Goal: Task Accomplishment & Management: Use online tool/utility

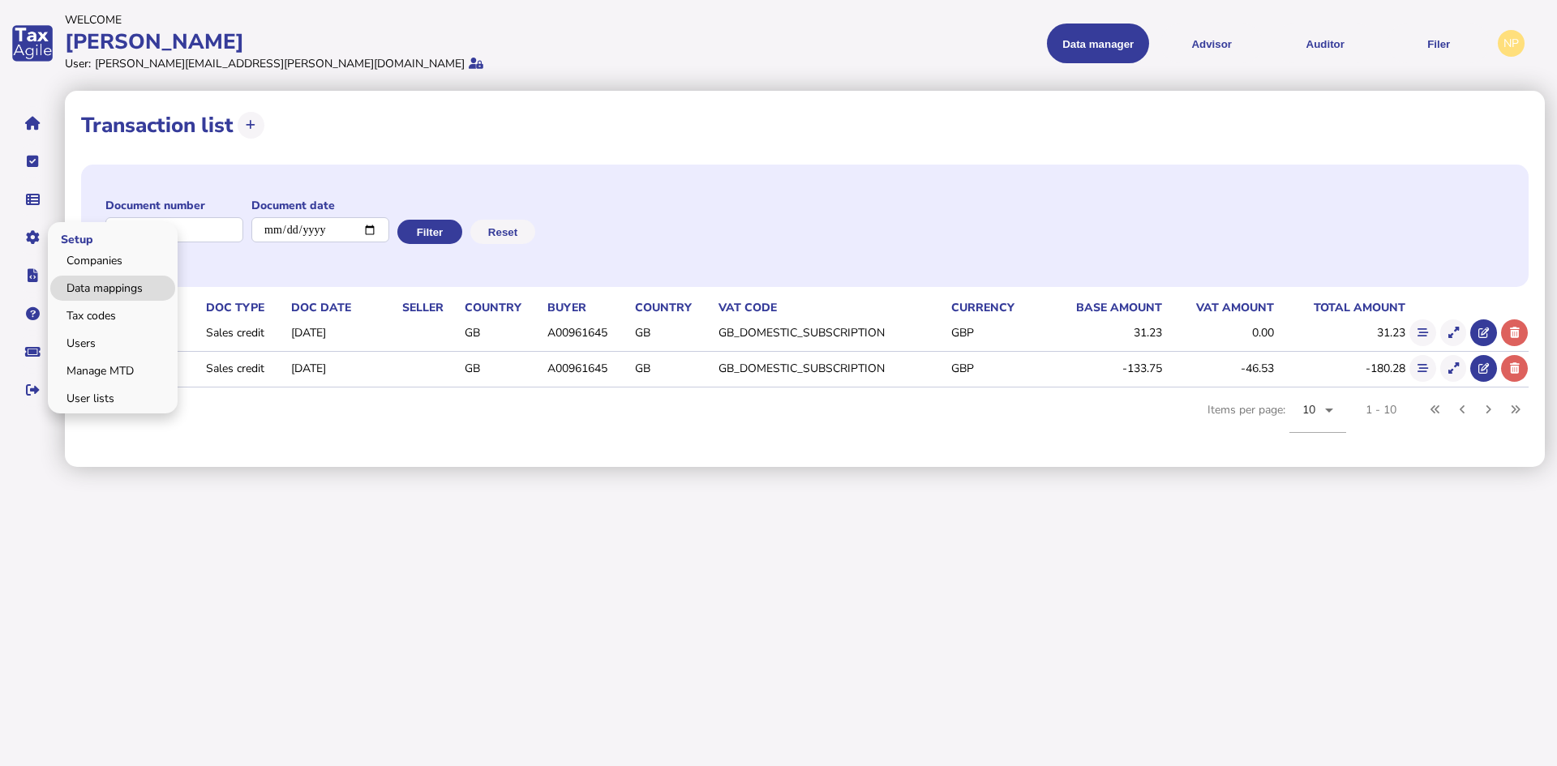
click at [127, 290] on link "Data mappings" at bounding box center [112, 288] width 125 height 25
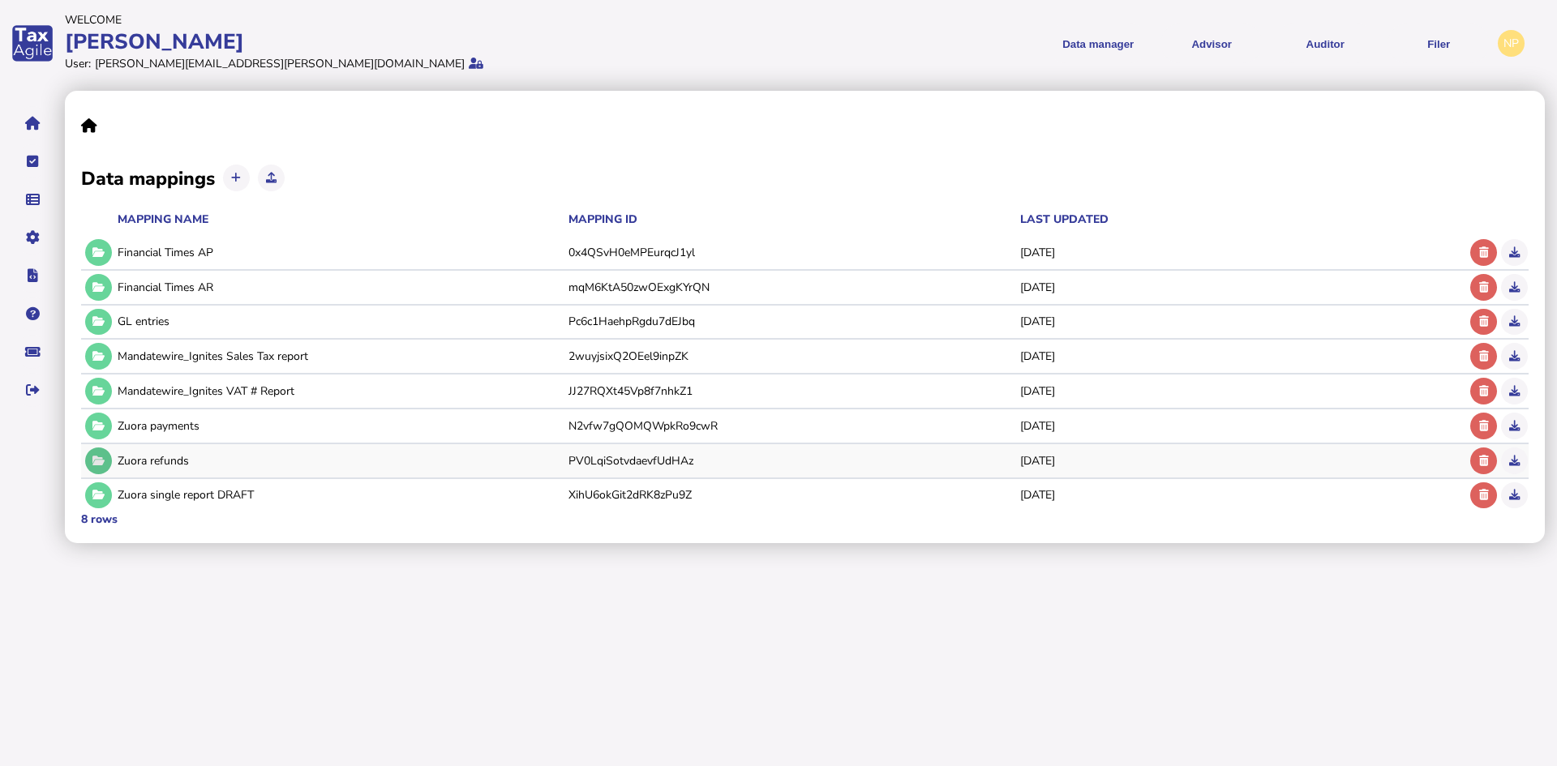
click at [94, 460] on icon at bounding box center [98, 461] width 12 height 11
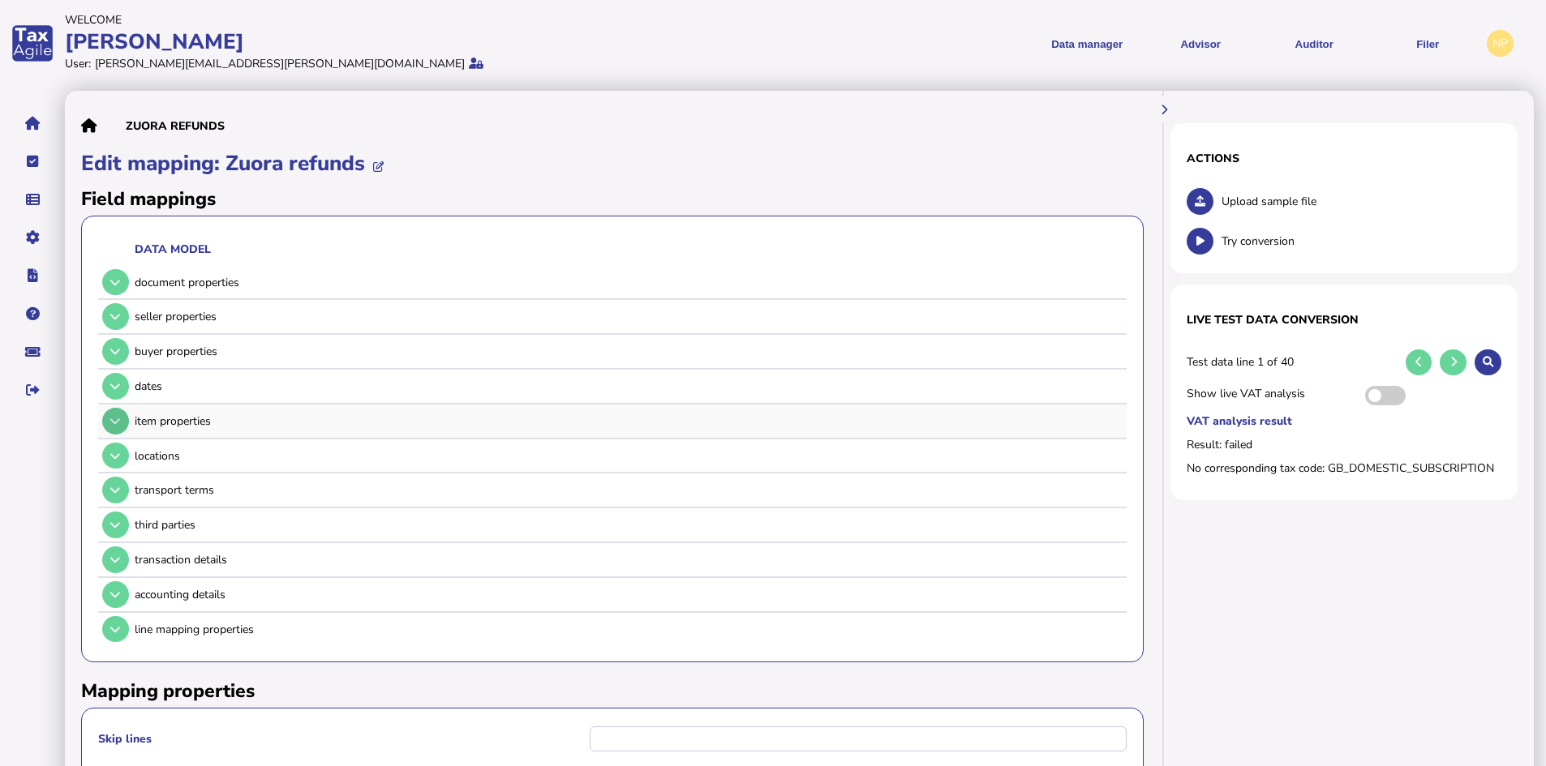
click at [112, 421] on icon at bounding box center [115, 421] width 10 height 11
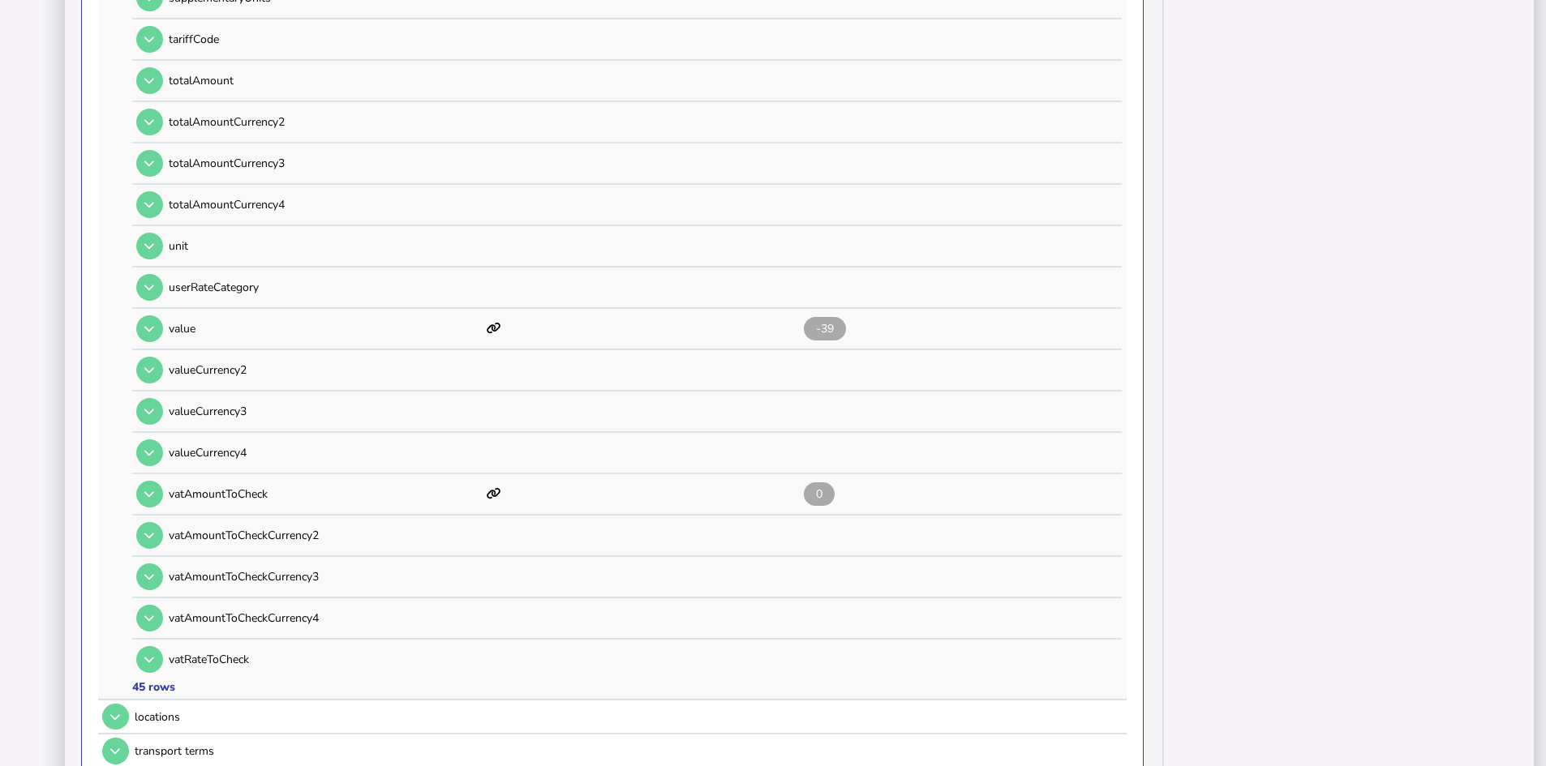
scroll to position [1703, 0]
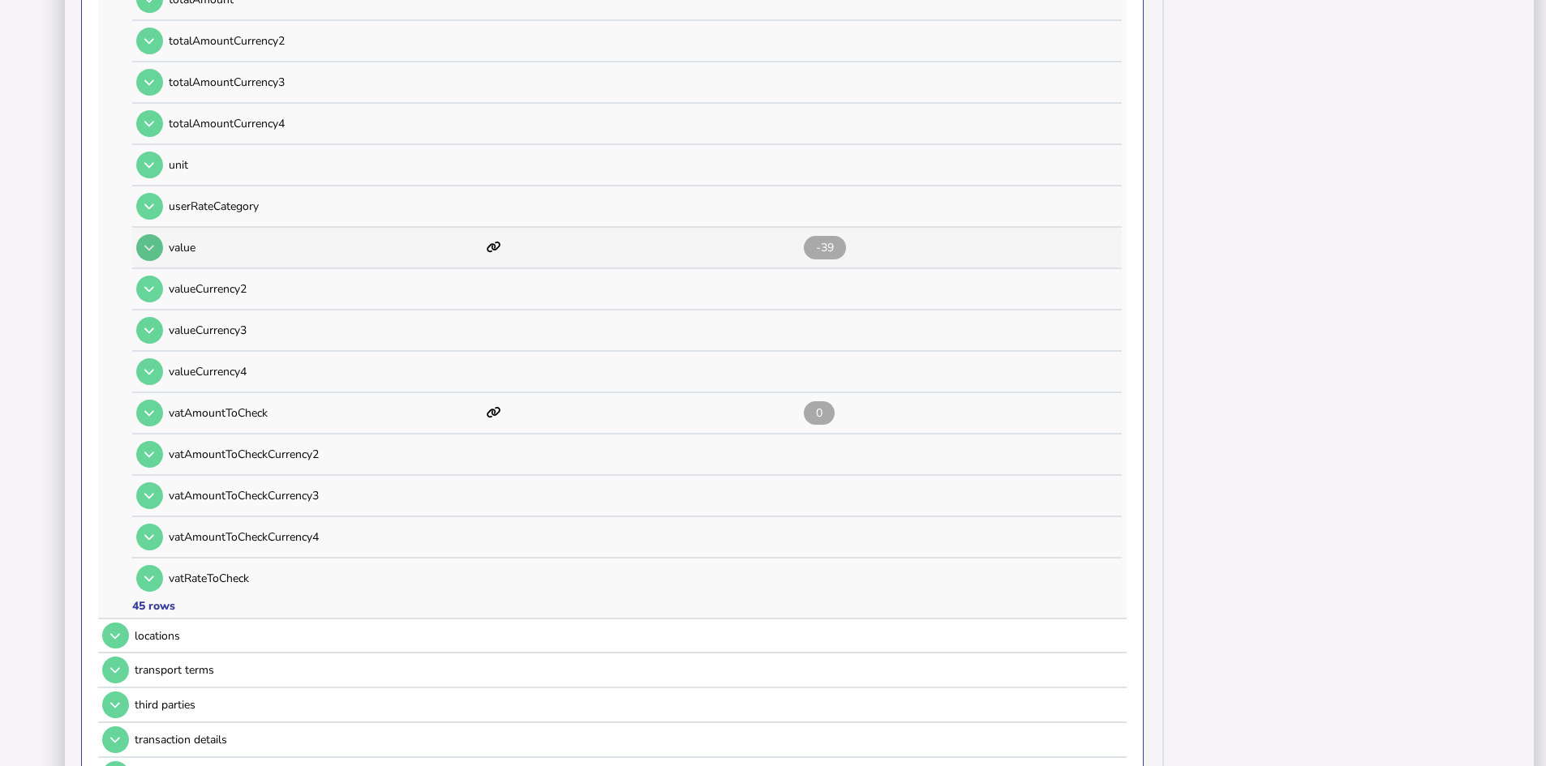
click at [152, 245] on icon at bounding box center [149, 247] width 10 height 11
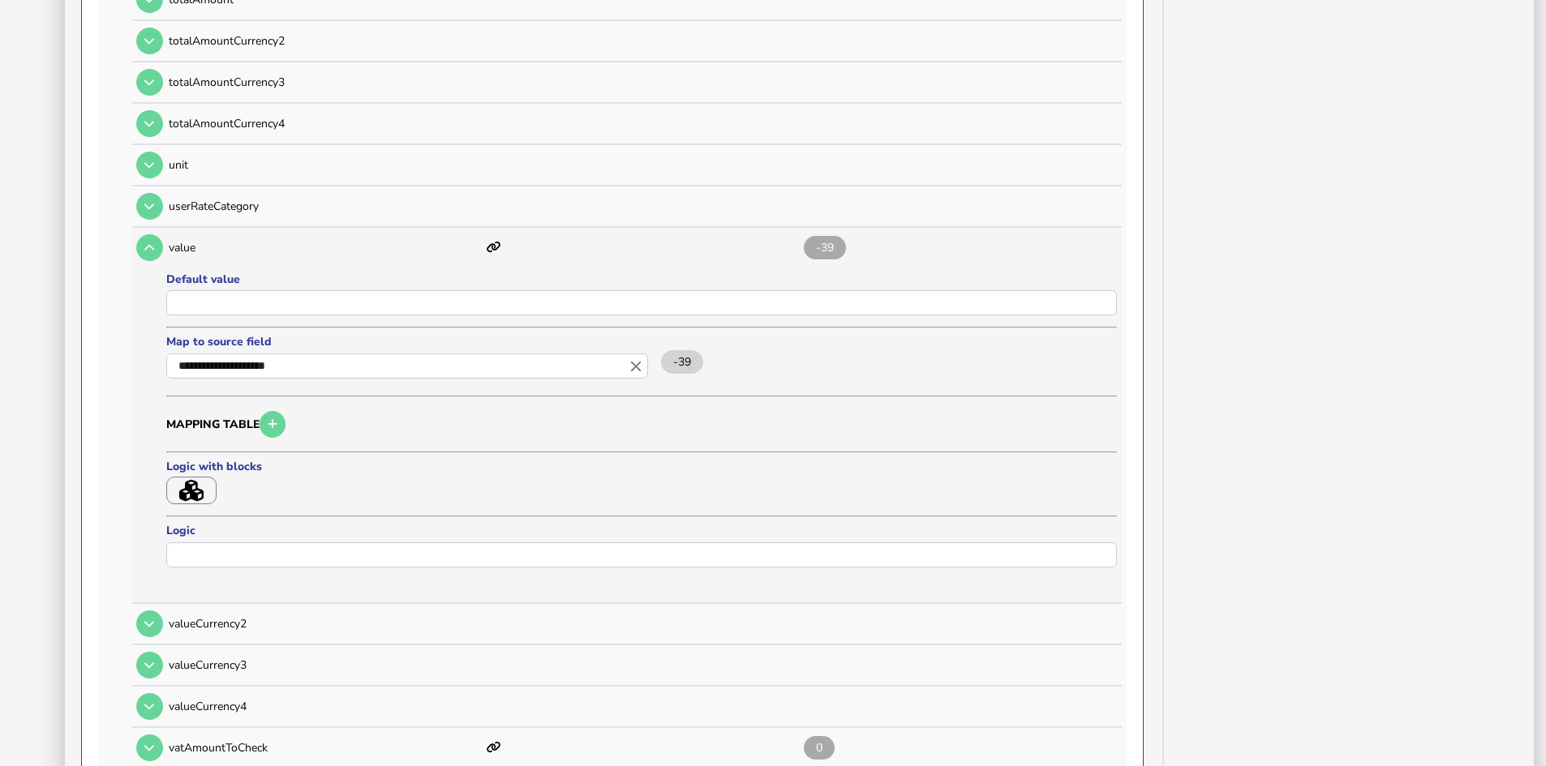
click at [199, 486] on icon "button" at bounding box center [191, 491] width 24 height 22
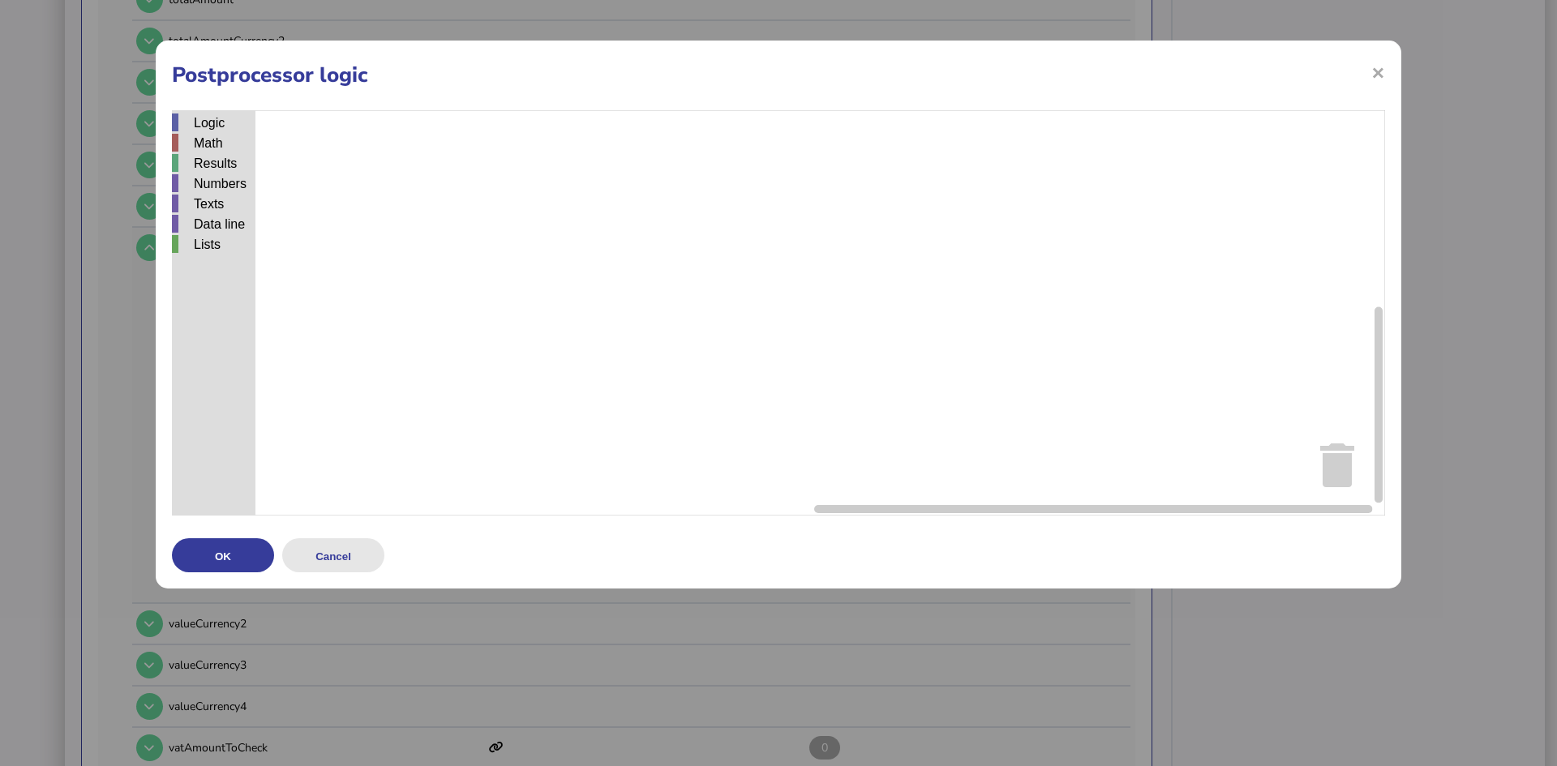
click at [335, 554] on button "Cancel" at bounding box center [333, 555] width 102 height 34
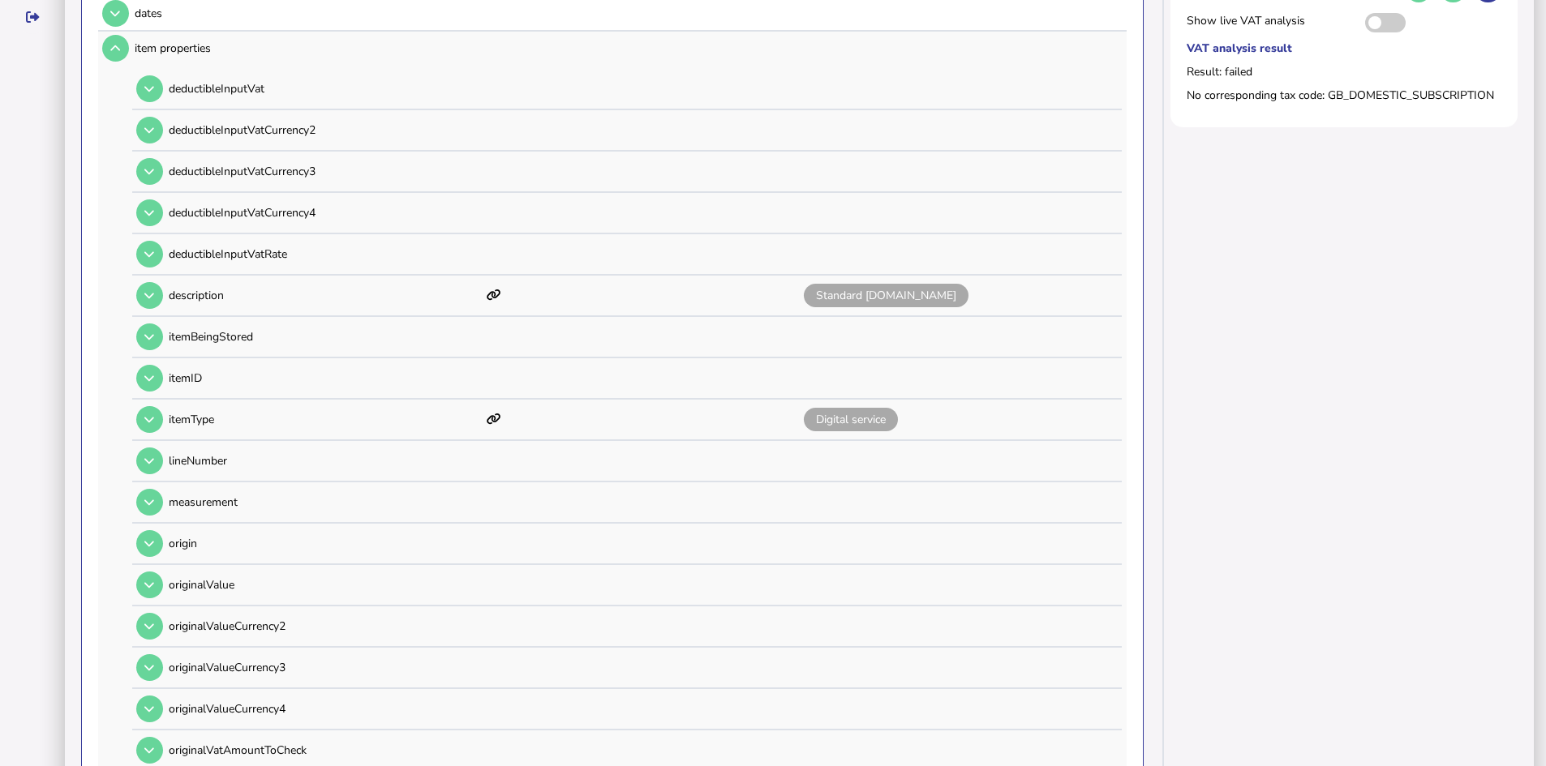
scroll to position [0, 0]
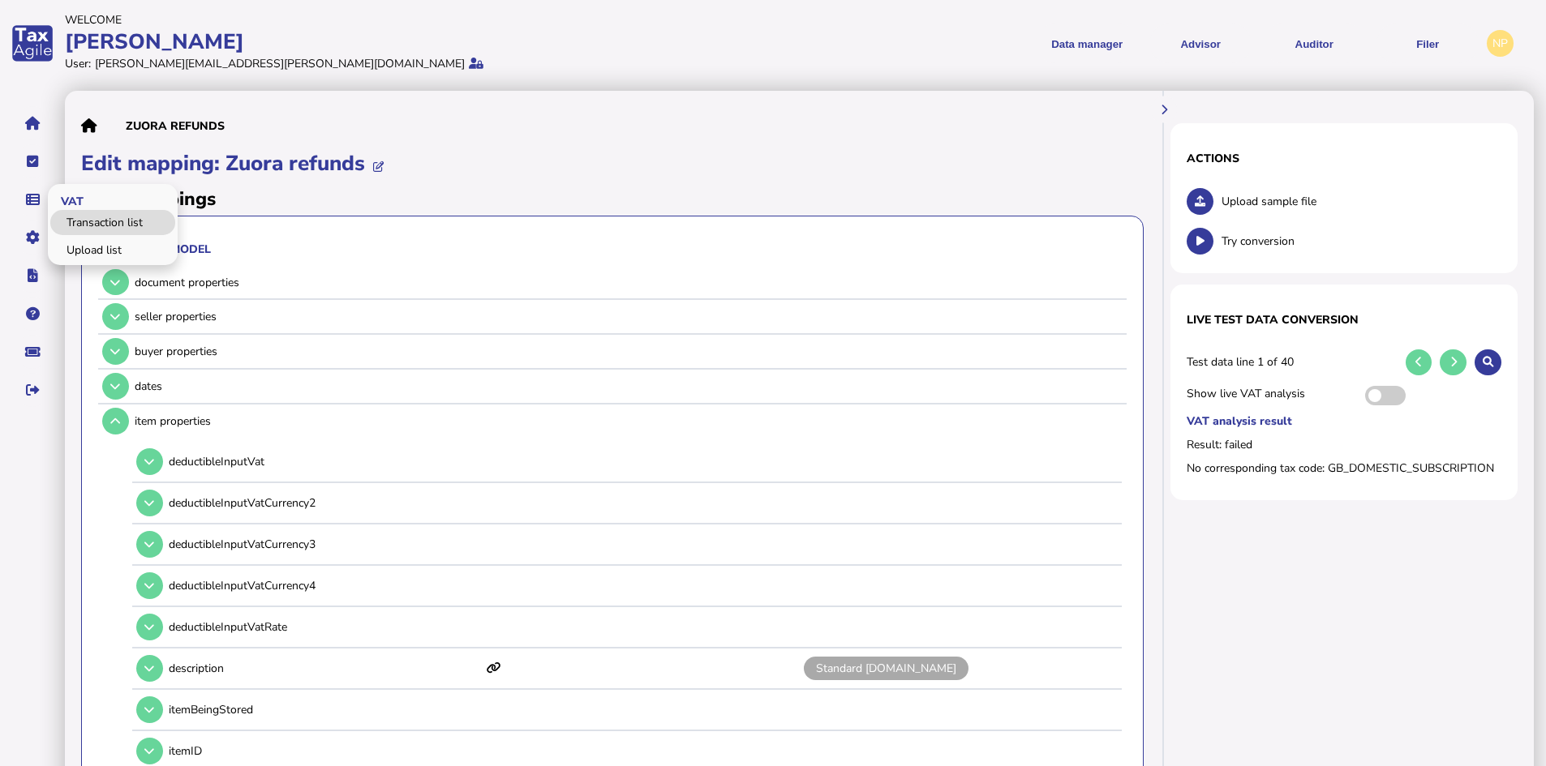
click at [88, 217] on link "Transaction list" at bounding box center [112, 222] width 125 height 25
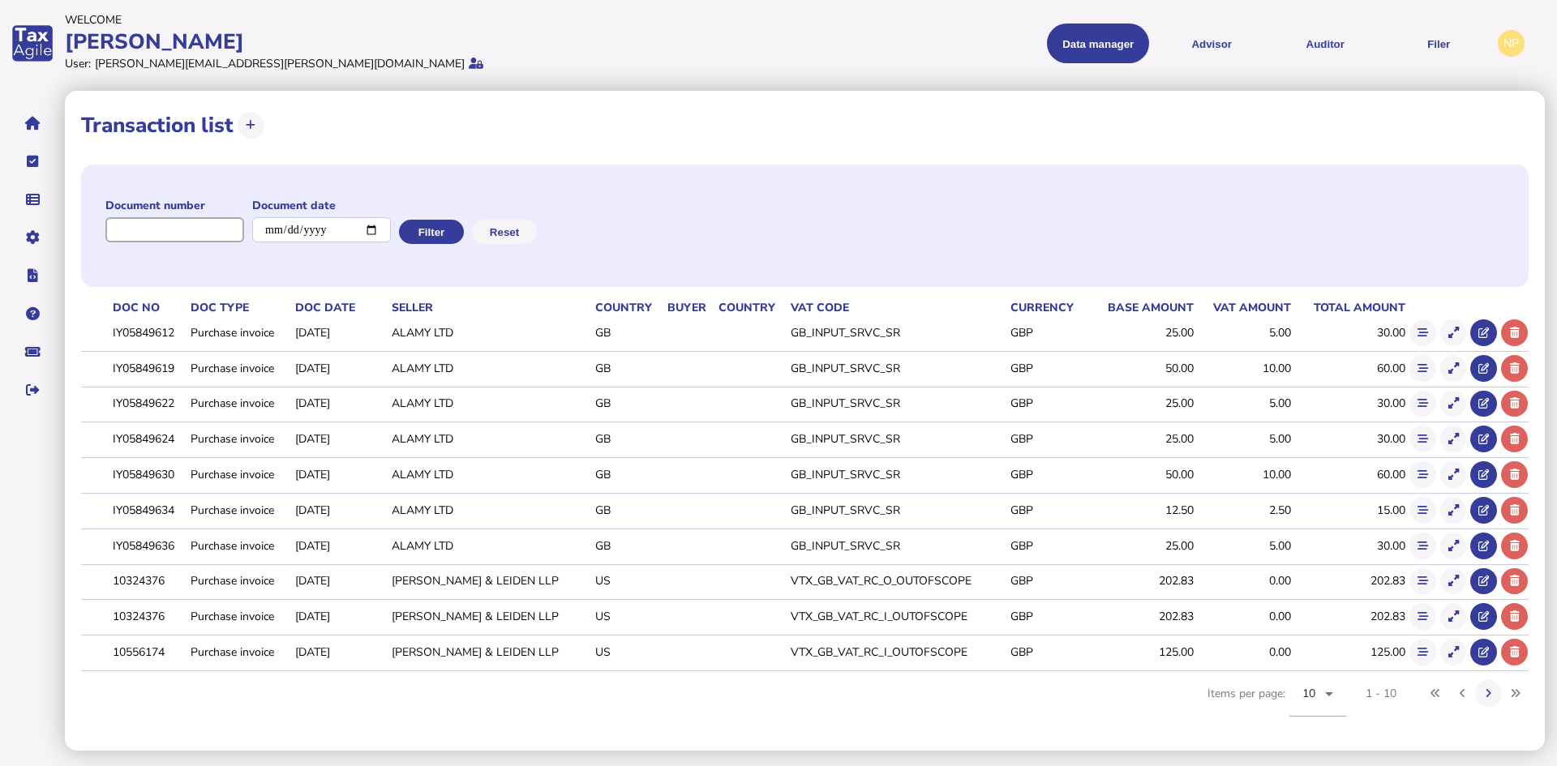
click at [171, 222] on input "input" at bounding box center [174, 229] width 139 height 25
paste input "**********"
type input "**********"
click at [452, 238] on button "Filter" at bounding box center [429, 232] width 65 height 24
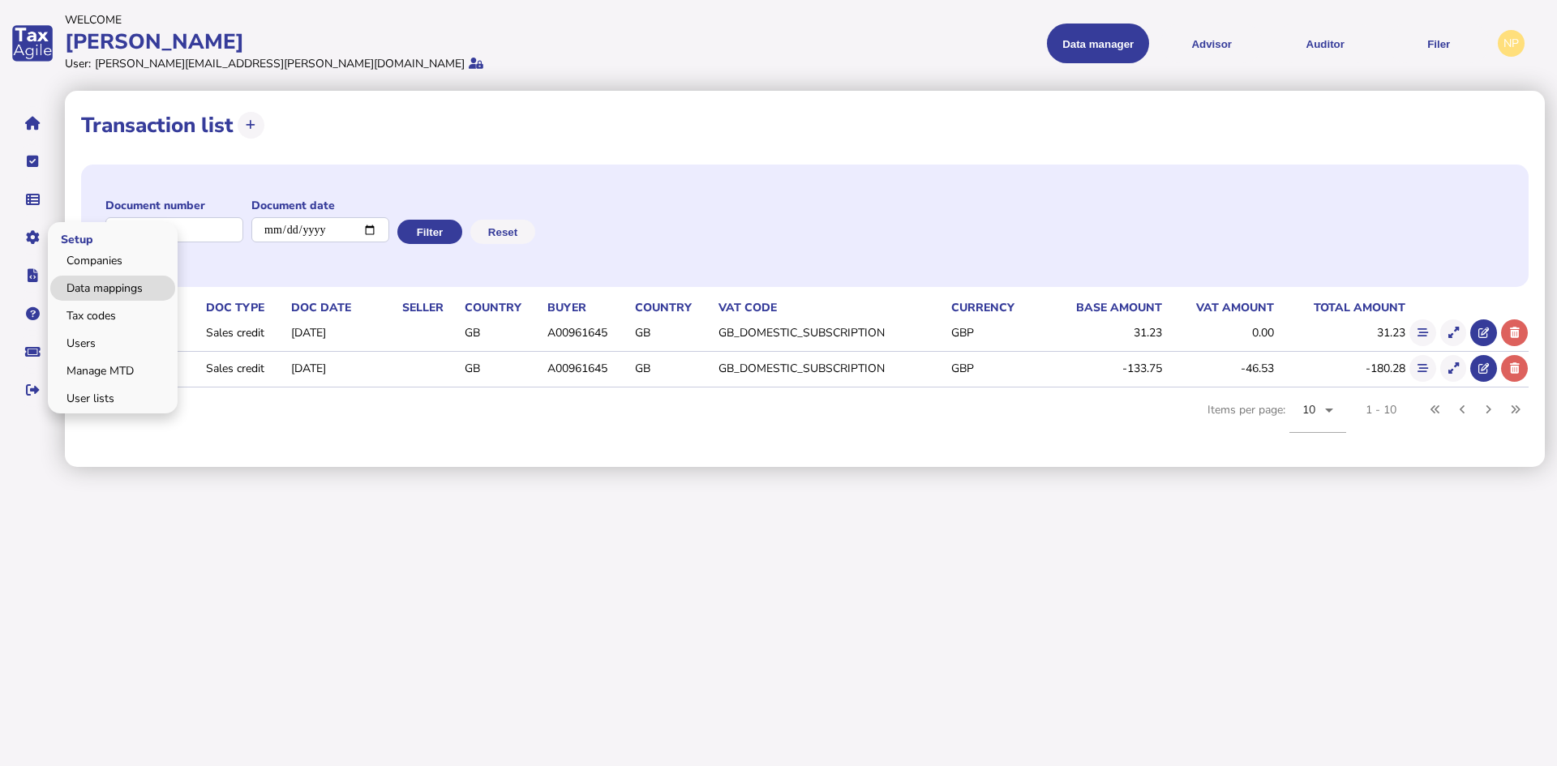
click at [93, 282] on link "Data mappings" at bounding box center [112, 288] width 125 height 25
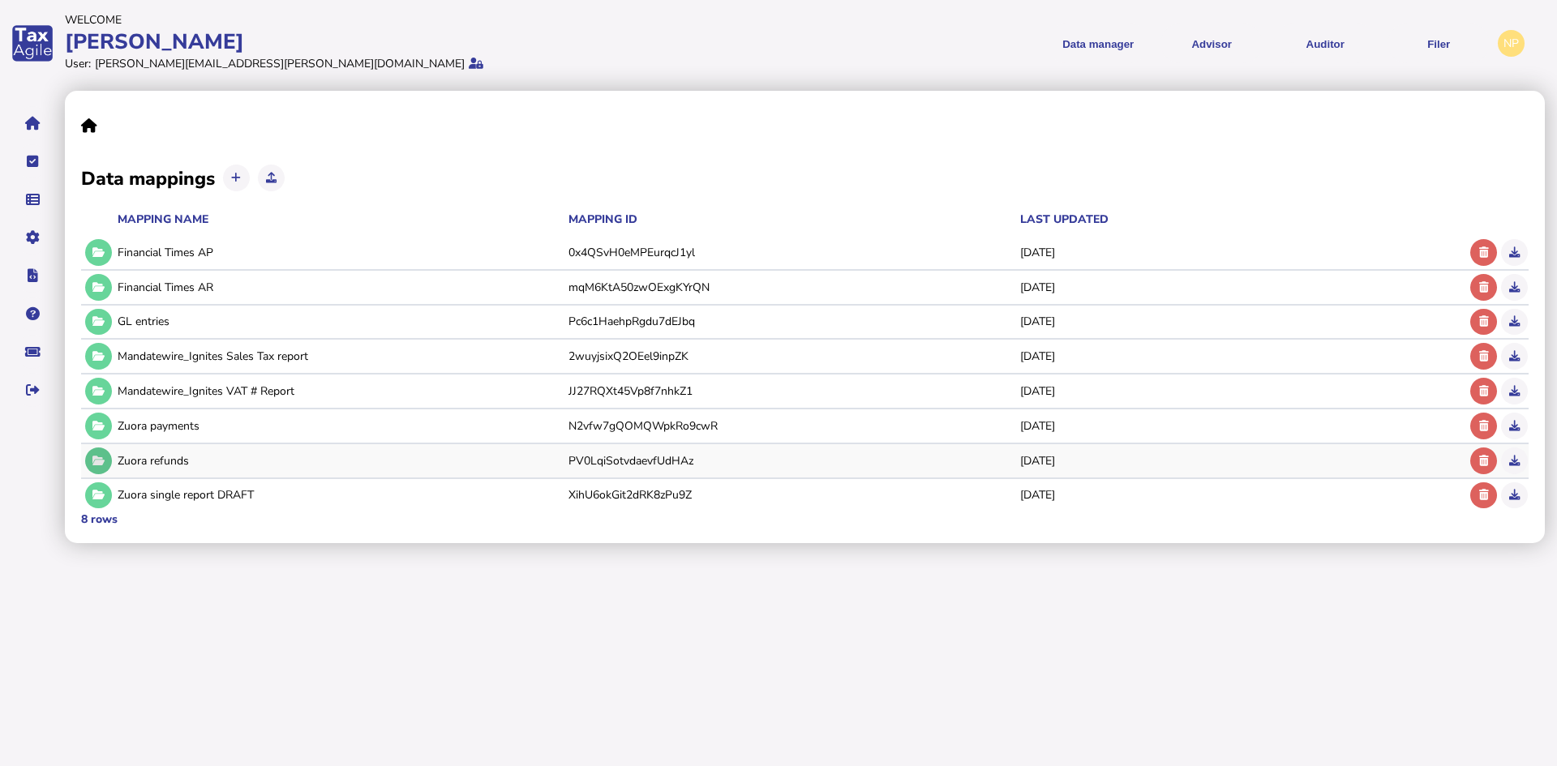
click at [98, 461] on icon at bounding box center [98, 461] width 12 height 11
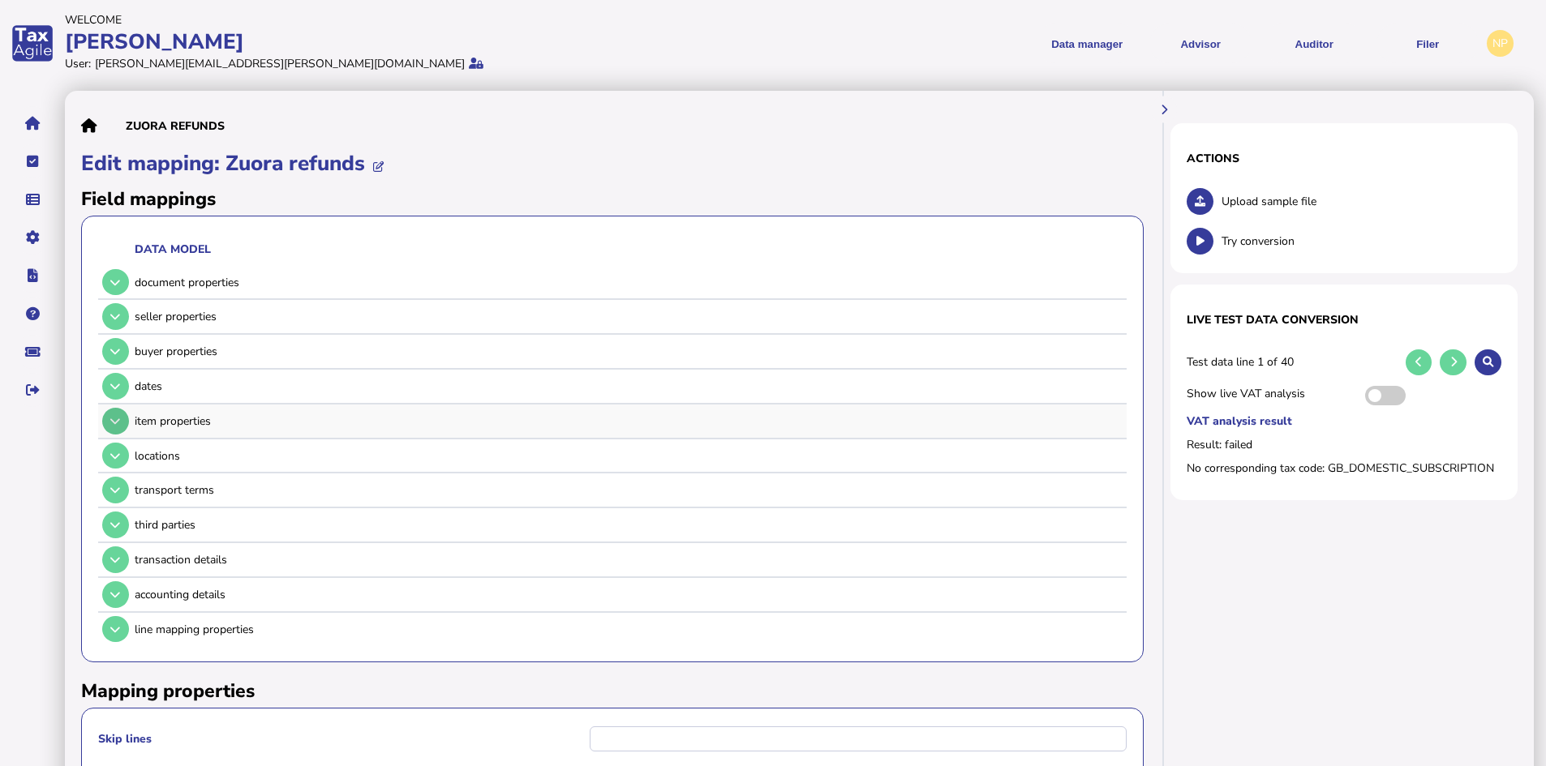
click at [113, 423] on icon at bounding box center [115, 421] width 10 height 11
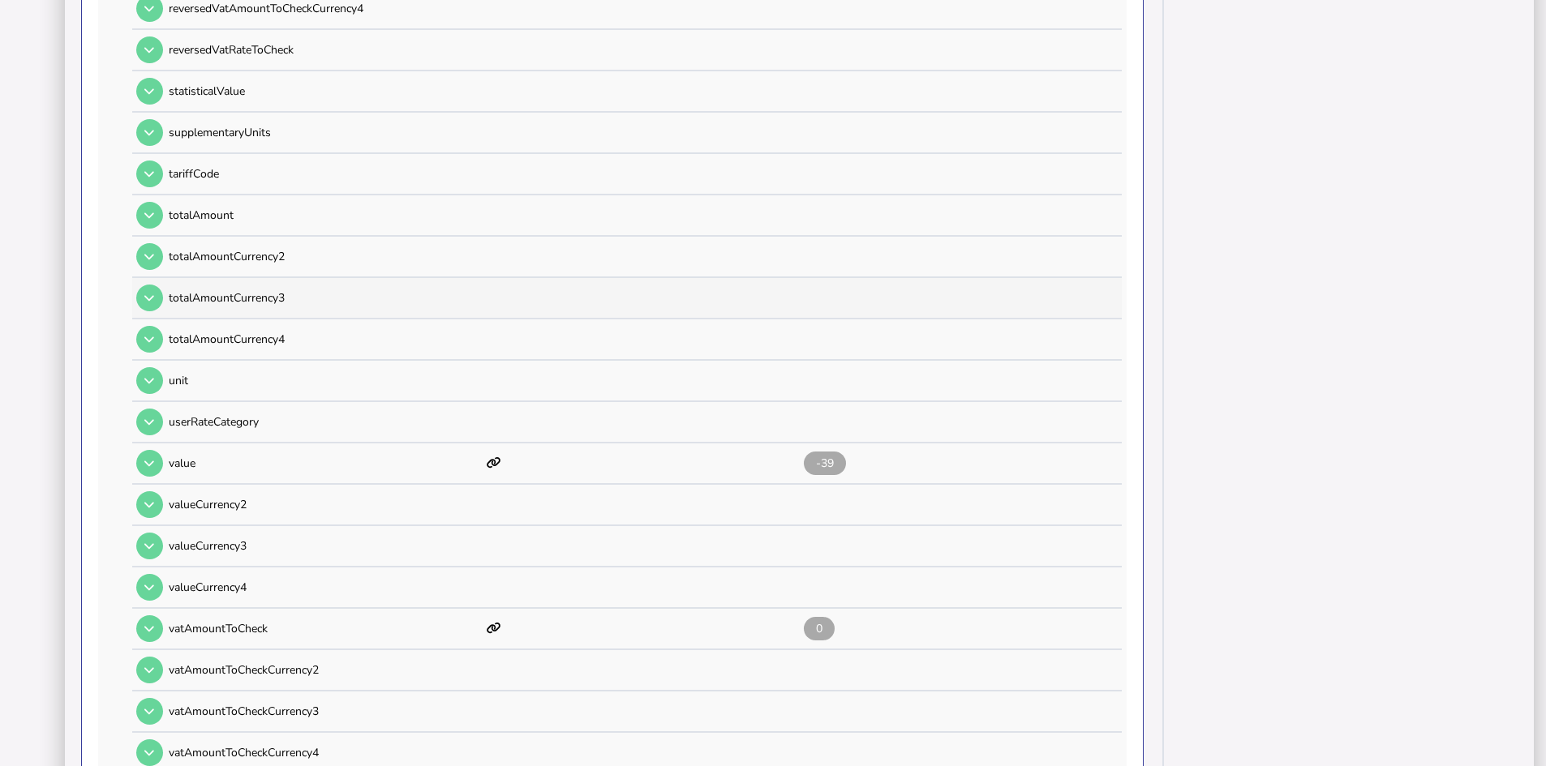
scroll to position [1622, 0]
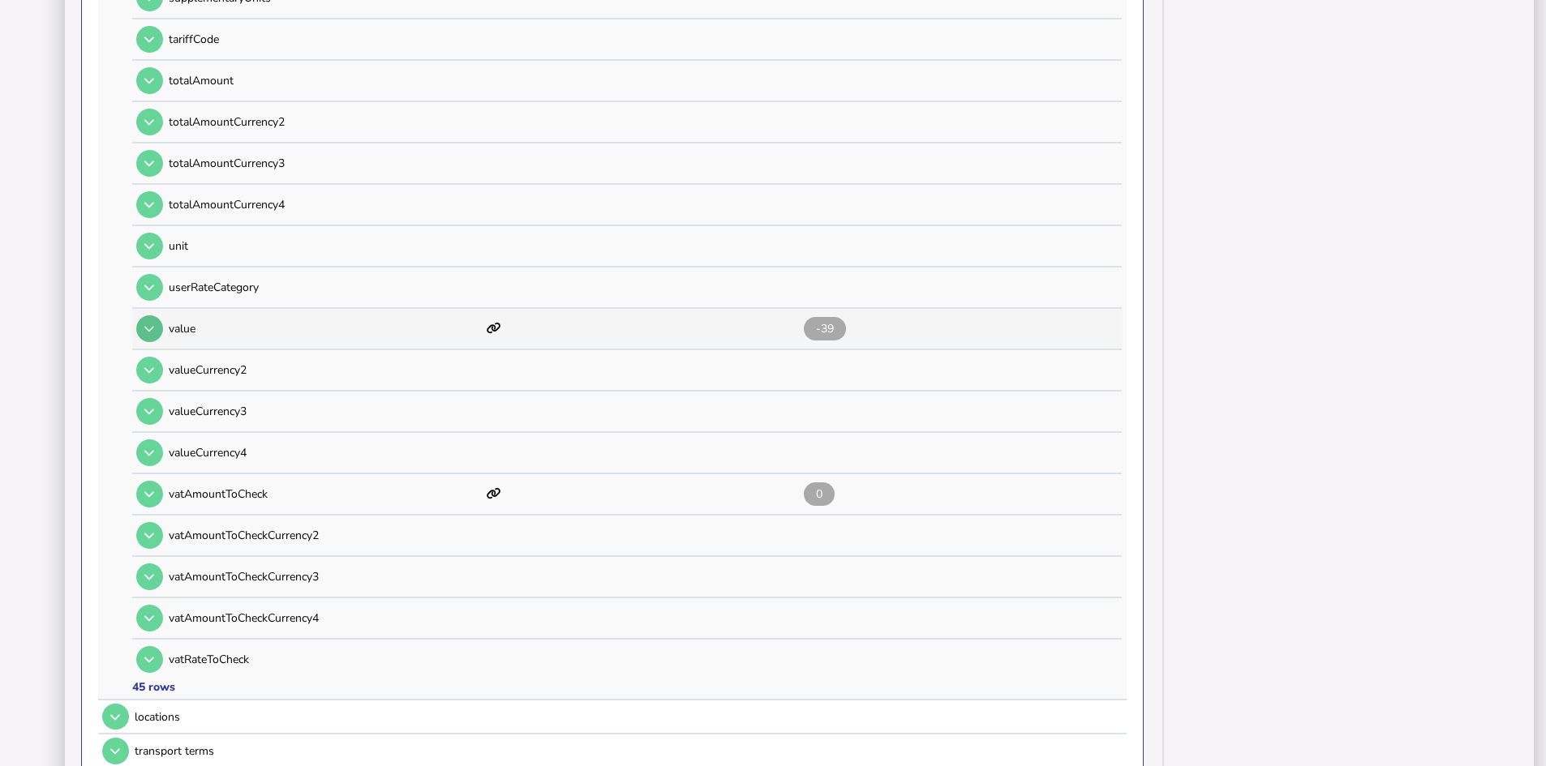
click at [151, 331] on icon at bounding box center [149, 329] width 10 height 11
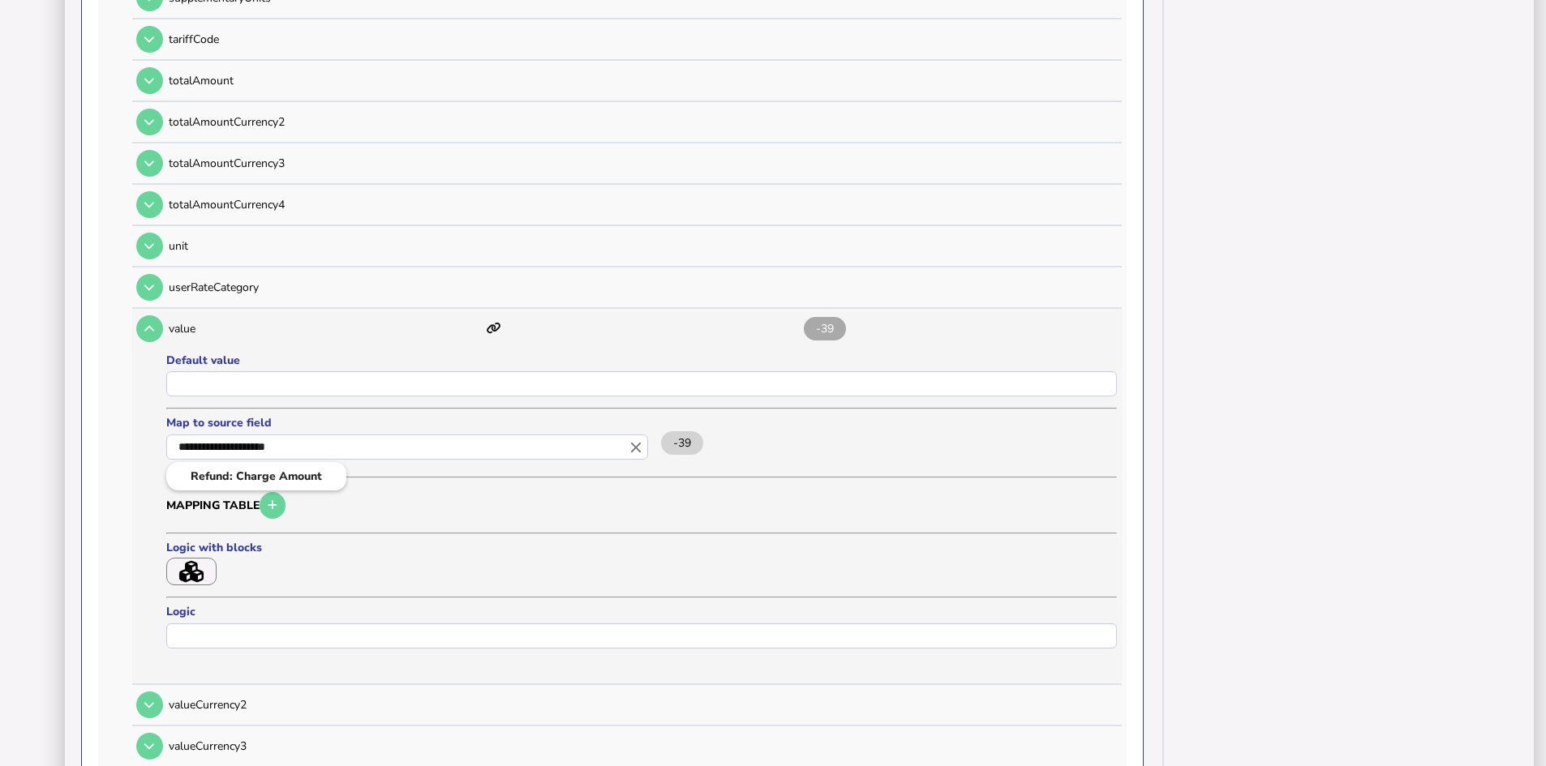
drag, startPoint x: 310, startPoint y: 446, endPoint x: 123, endPoint y: 447, distance: 186.5
click at [166, 447] on ng-autocomplete "**********" at bounding box center [409, 449] width 487 height 32
click at [347, 542] on div at bounding box center [773, 383] width 1546 height 766
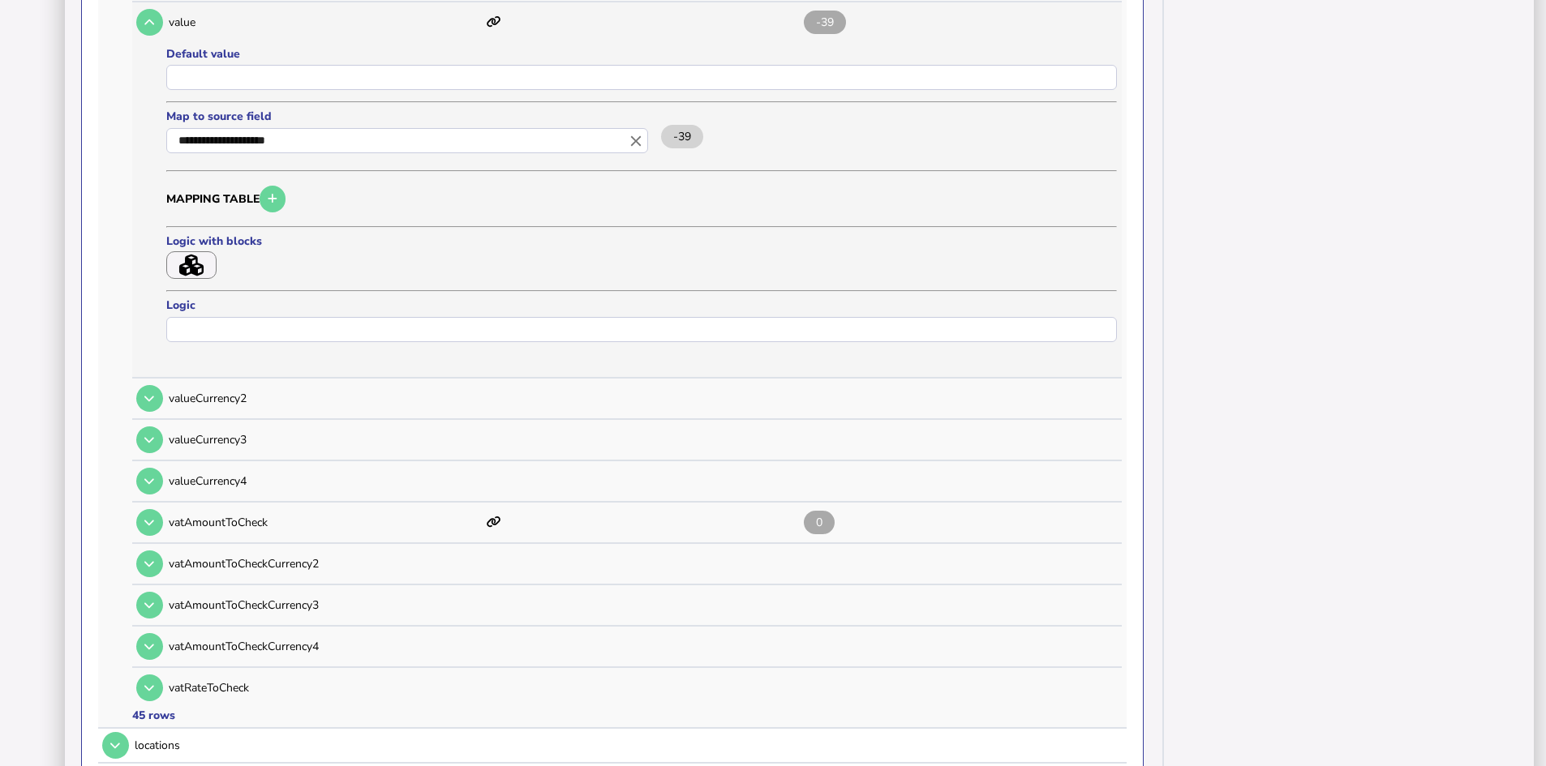
scroll to position [1946, 0]
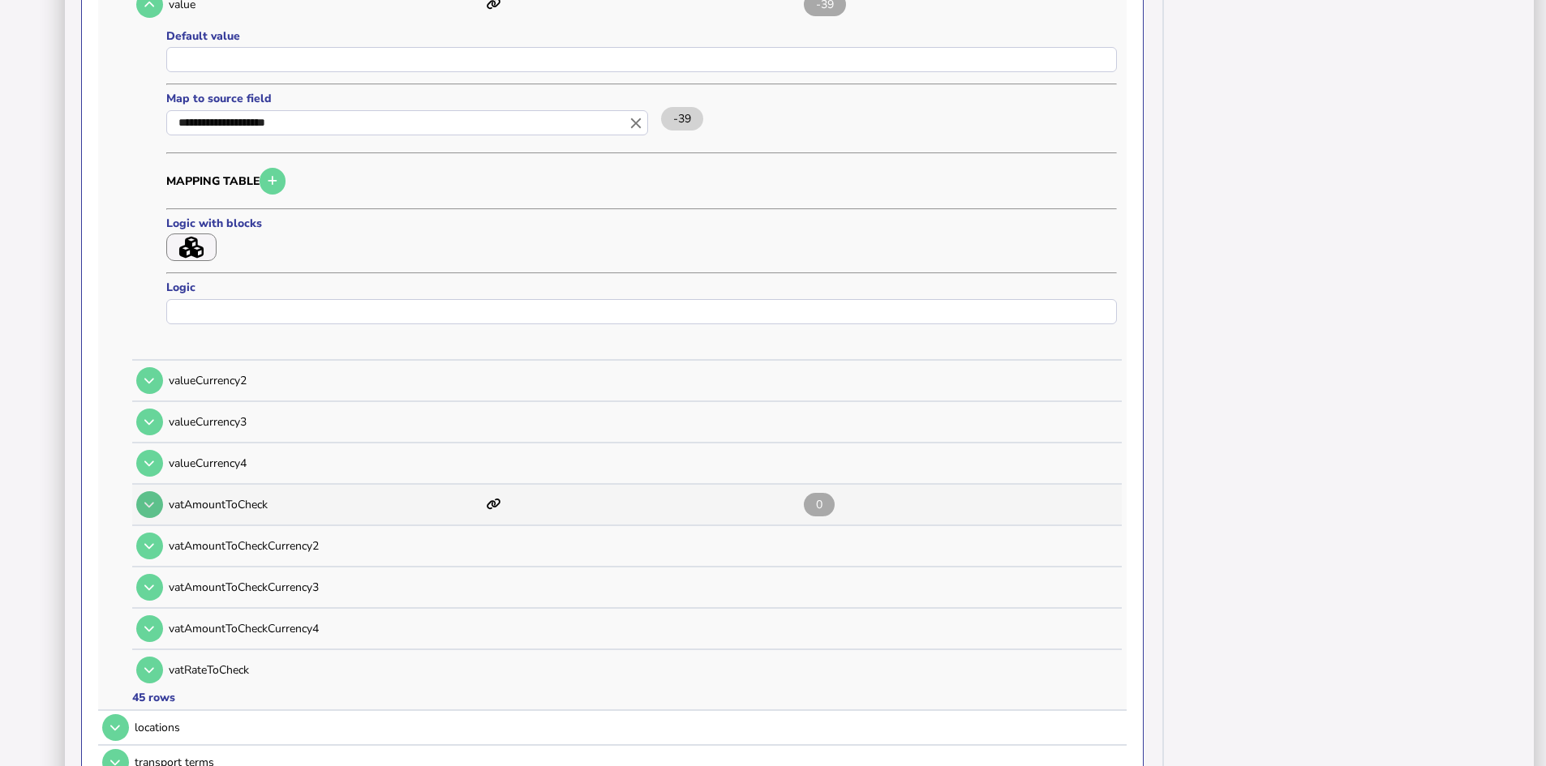
click at [153, 506] on icon at bounding box center [149, 505] width 10 height 11
type input "**********"
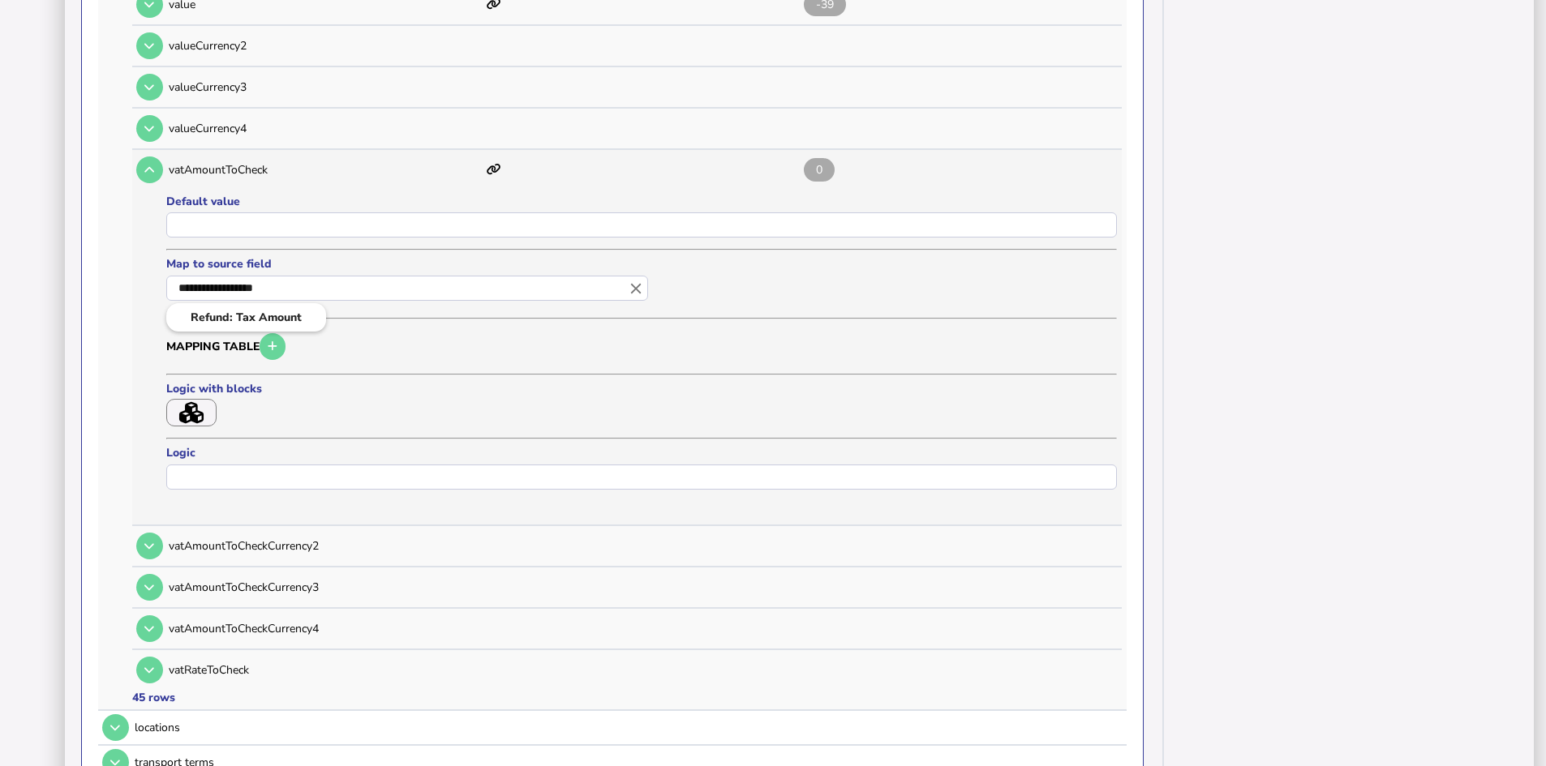
drag, startPoint x: 296, startPoint y: 289, endPoint x: 135, endPoint y: 289, distance: 161.4
click at [166, 289] on ng-autocomplete "**********" at bounding box center [409, 290] width 487 height 32
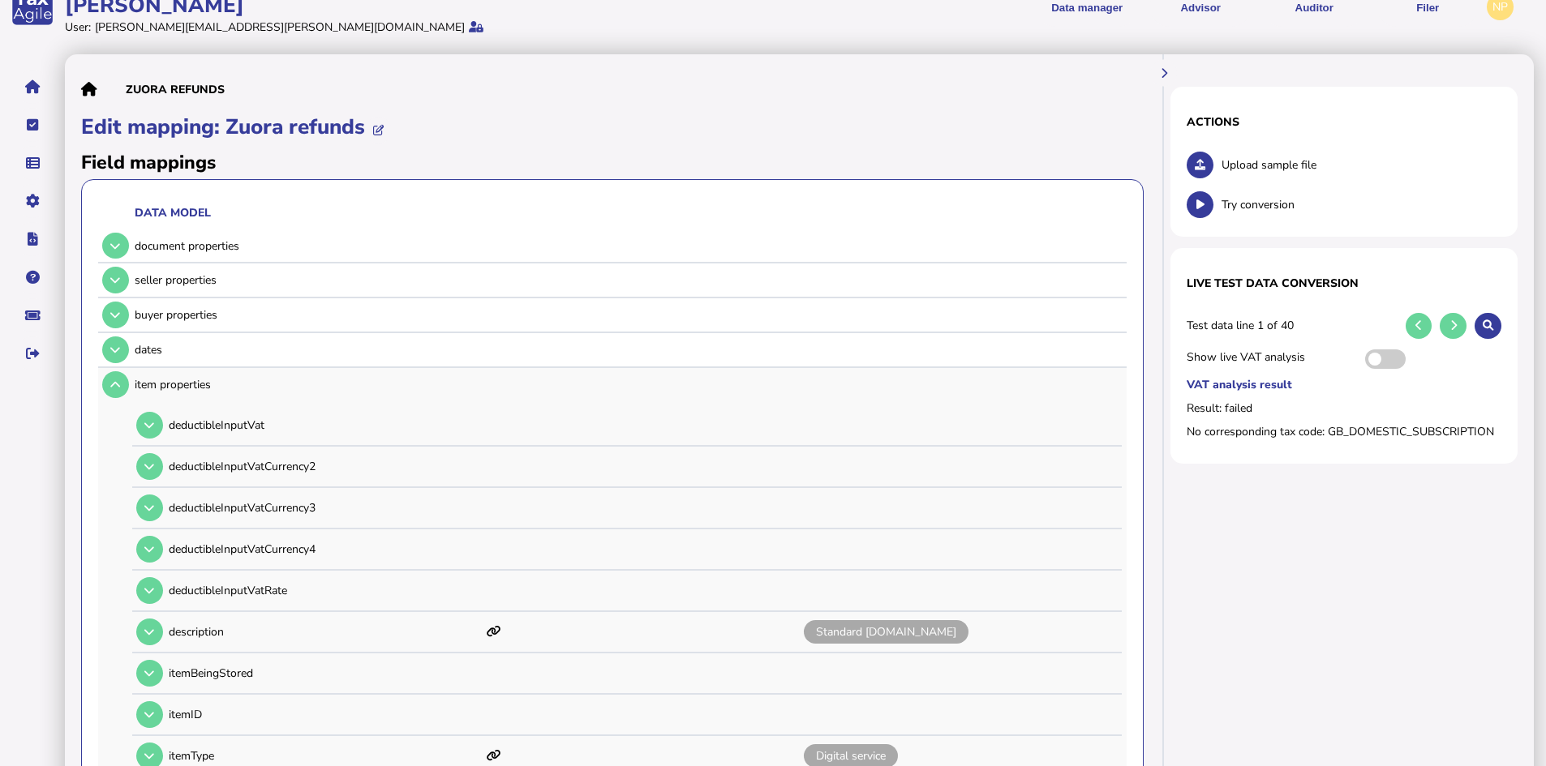
scroll to position [0, 0]
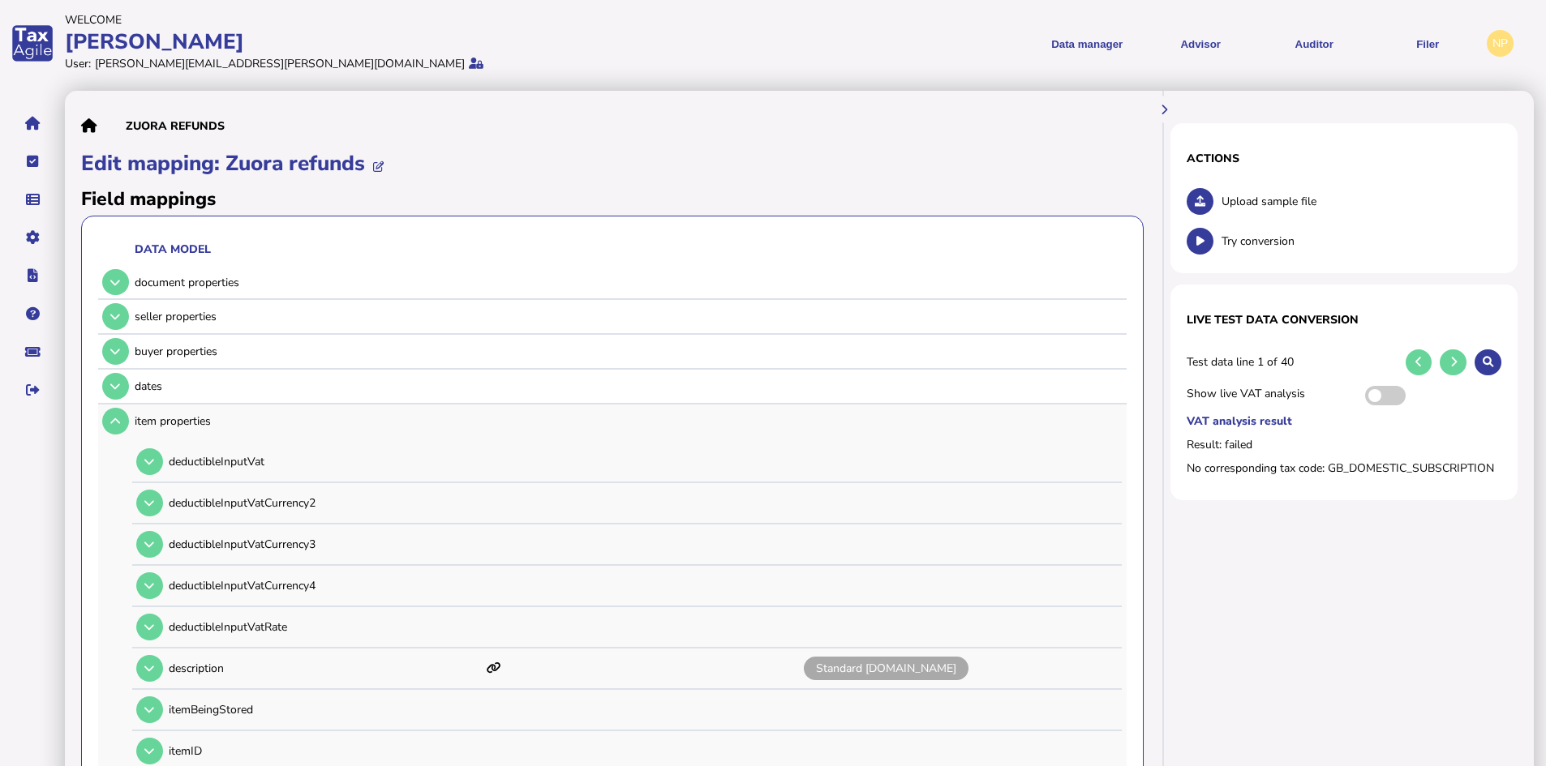
click at [32, 238] on div at bounding box center [773, 383] width 1546 height 766
click at [33, 268] on button "navigate application pages" at bounding box center [32, 276] width 34 height 34
click at [105, 221] on link "Transaction list" at bounding box center [112, 222] width 125 height 25
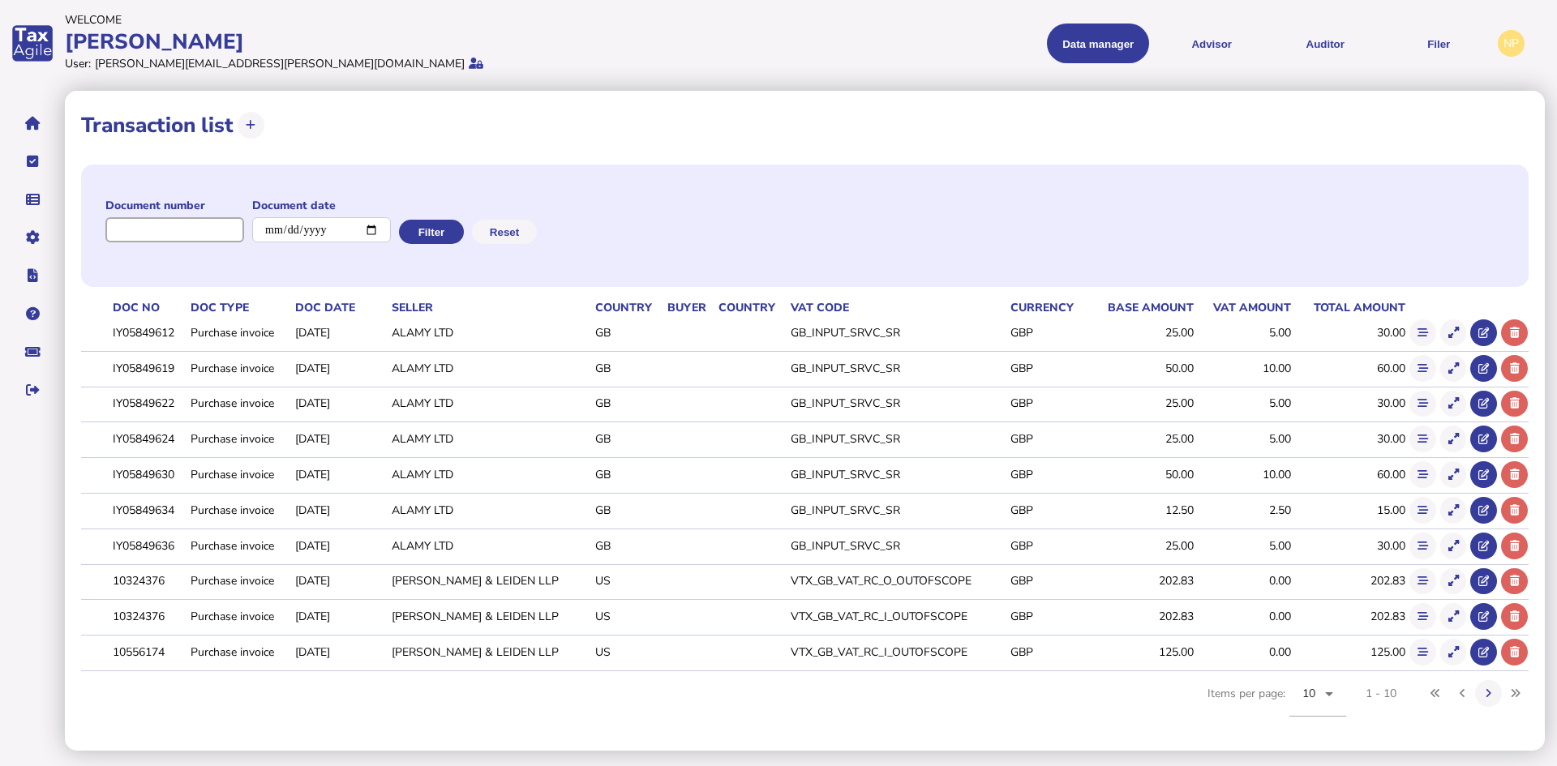
click at [204, 231] on input "input" at bounding box center [174, 229] width 139 height 25
paste input "**********"
type input "**********"
click at [435, 234] on button "Filter" at bounding box center [429, 232] width 65 height 24
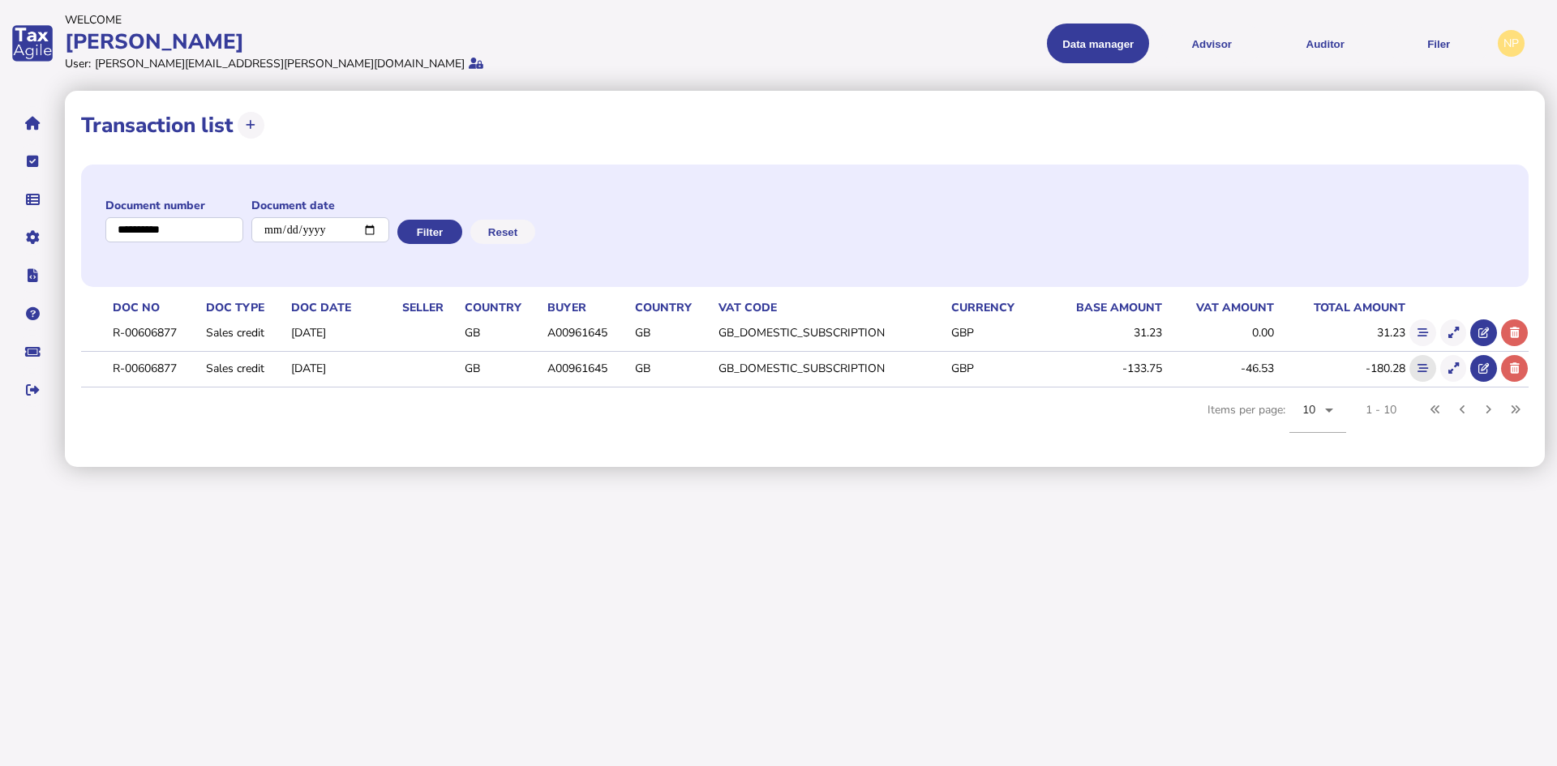
click at [1420, 367] on icon at bounding box center [1422, 368] width 11 height 11
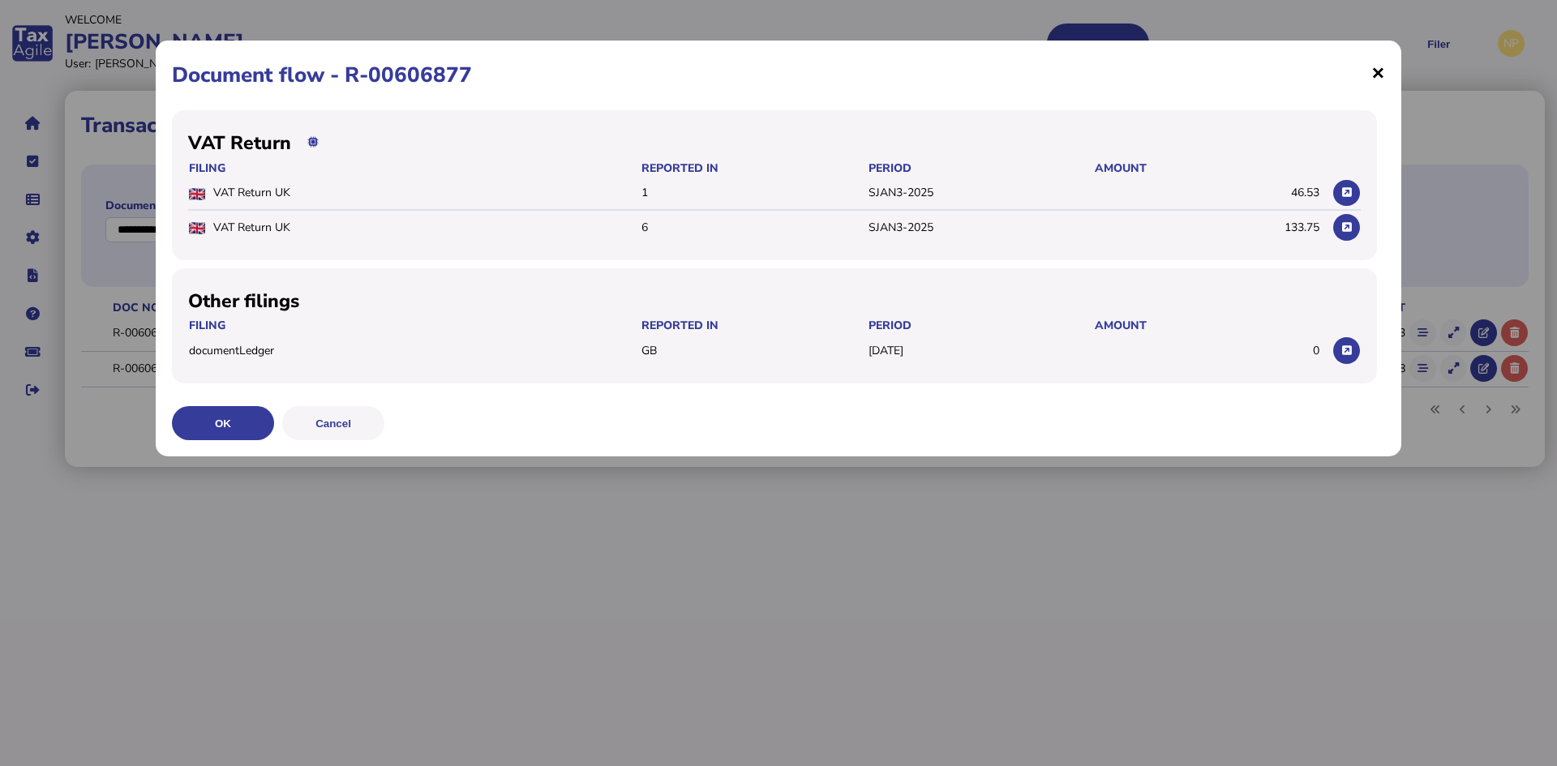
click at [1380, 72] on span "×" at bounding box center [1378, 72] width 14 height 31
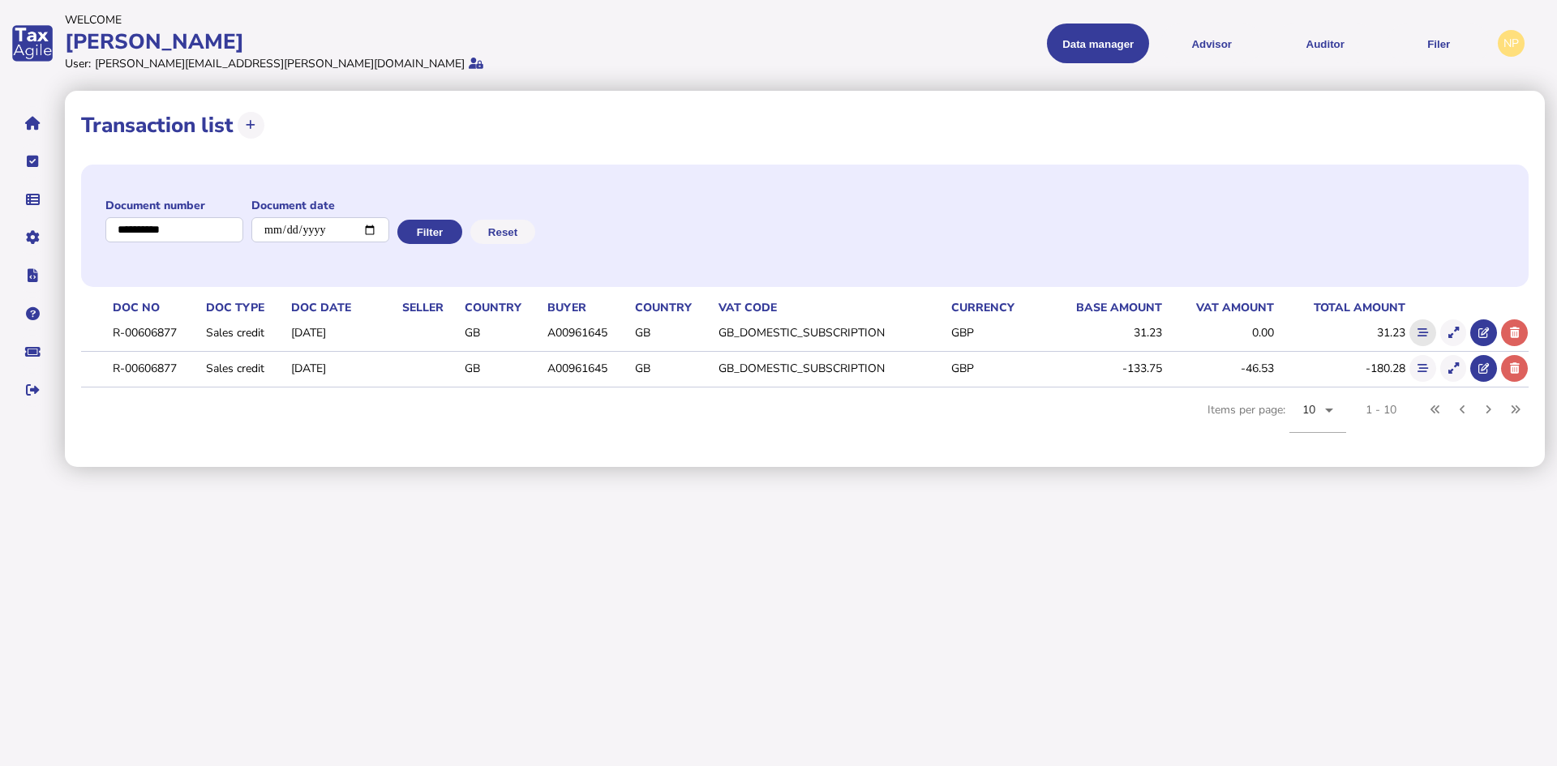
click at [1418, 329] on icon at bounding box center [1422, 333] width 11 height 11
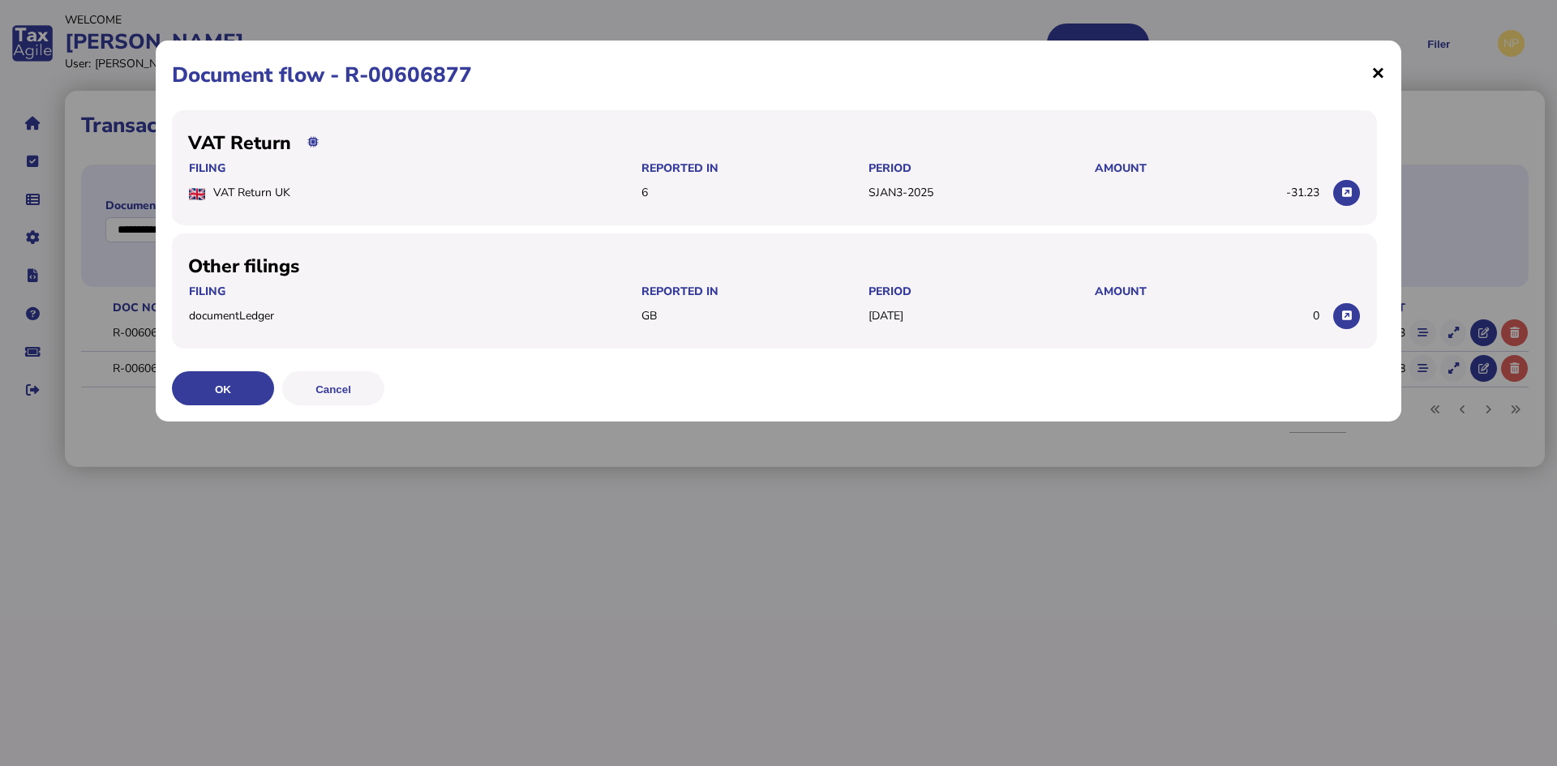
click at [1375, 72] on span "×" at bounding box center [1378, 72] width 14 height 31
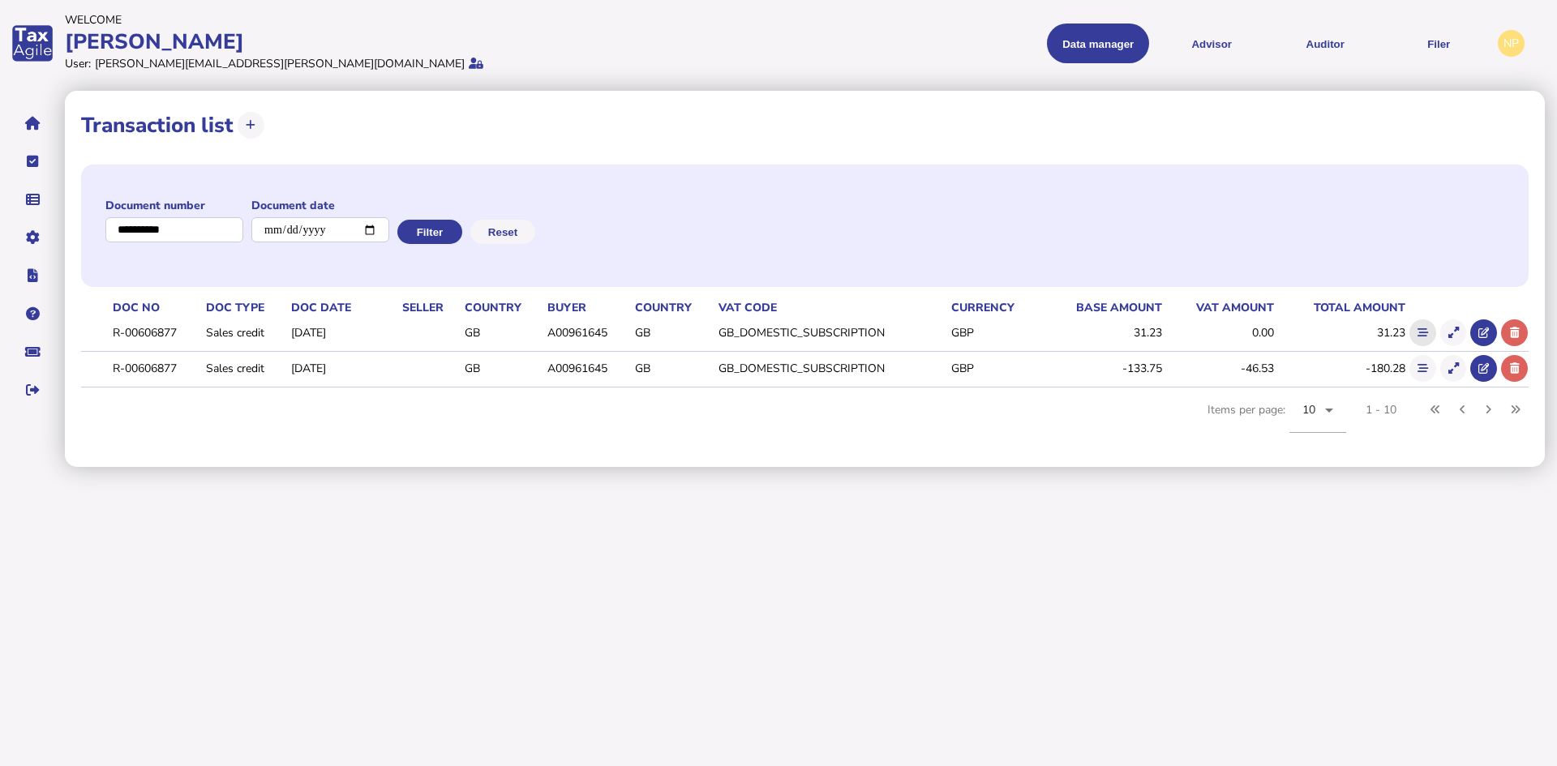
click at [1422, 331] on icon at bounding box center [1422, 333] width 11 height 11
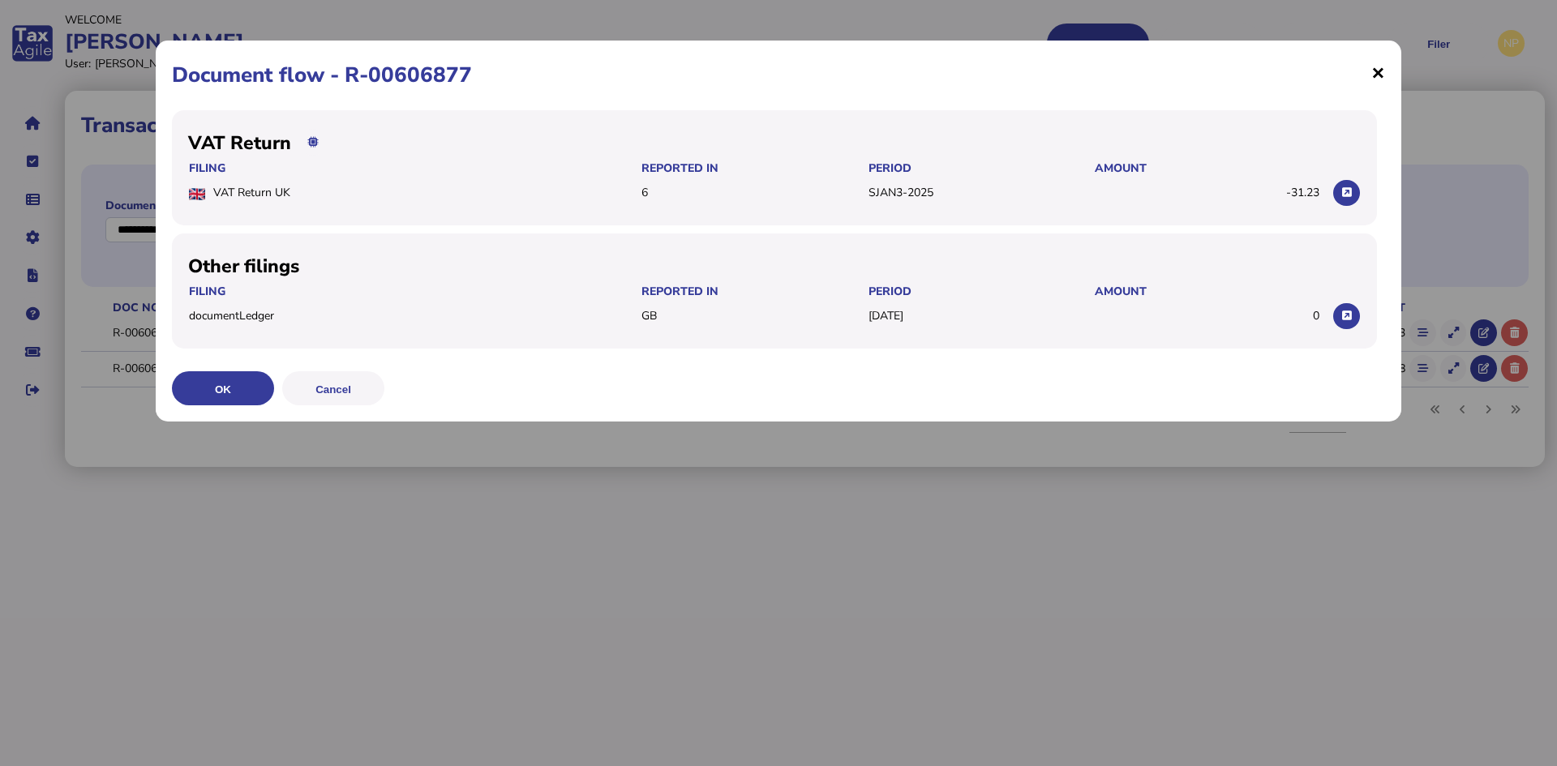
click at [1374, 72] on span "×" at bounding box center [1378, 72] width 14 height 31
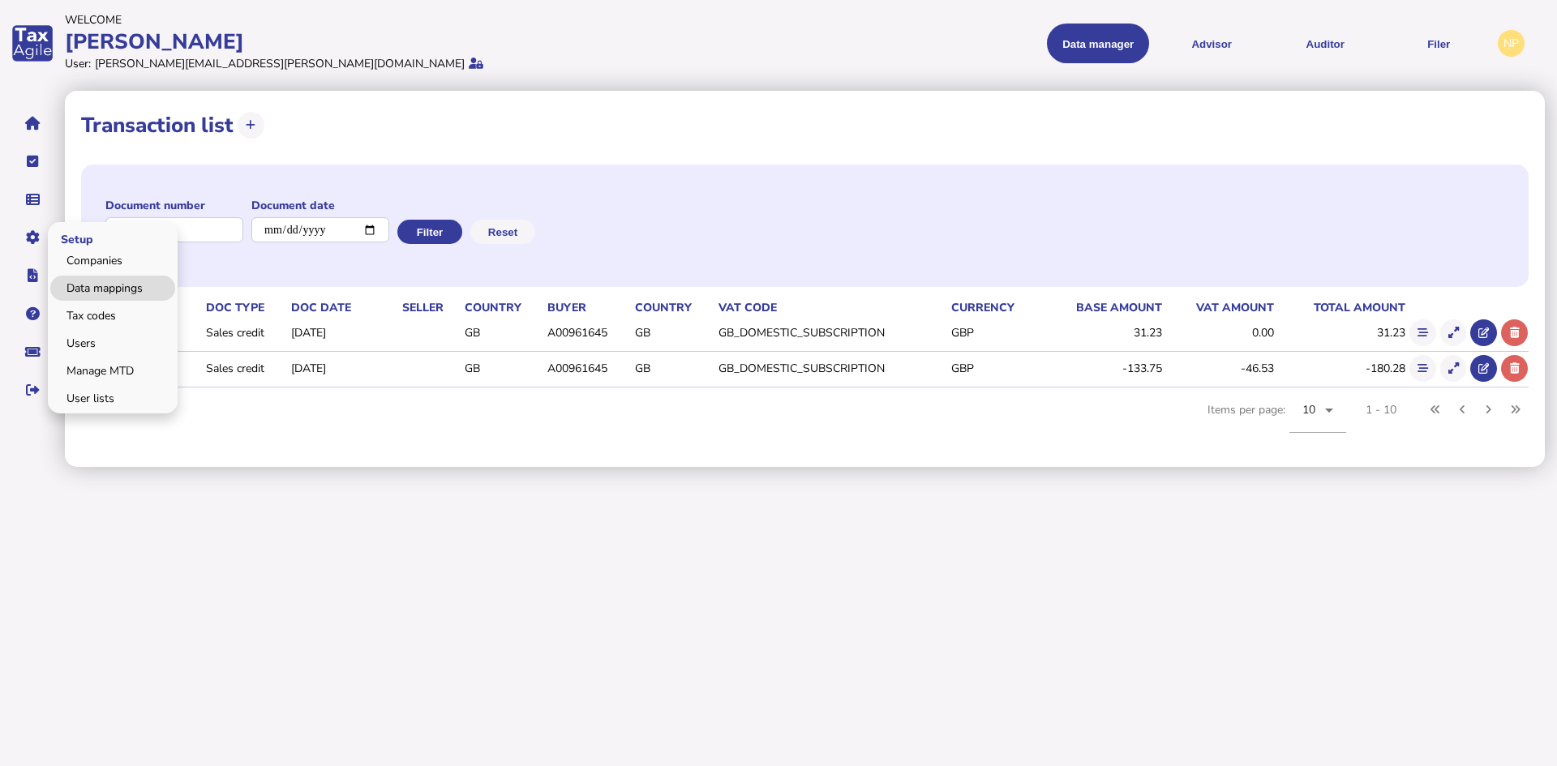
click at [108, 285] on link "Data mappings" at bounding box center [112, 288] width 125 height 25
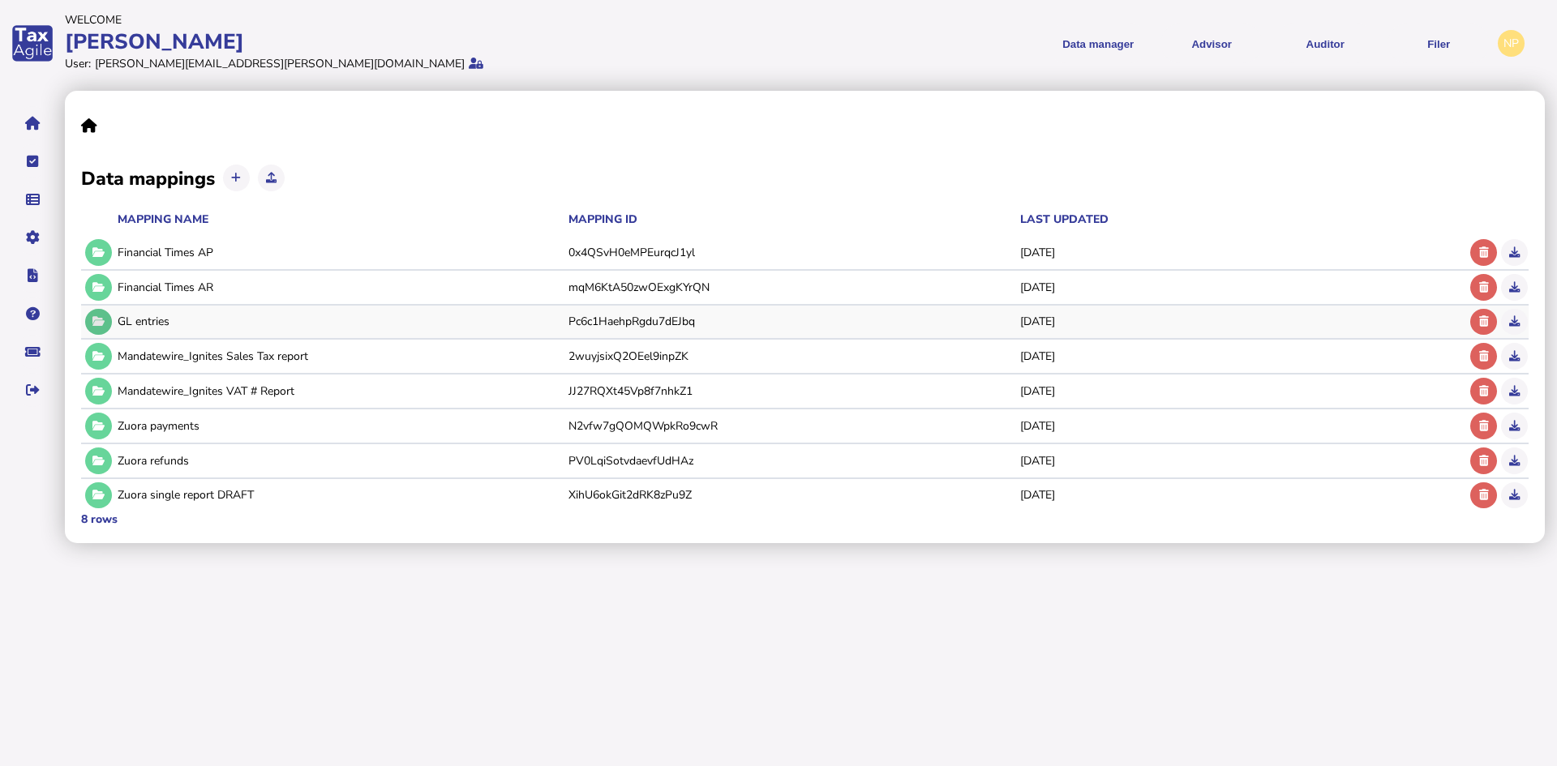
click at [96, 321] on icon at bounding box center [98, 321] width 12 height 11
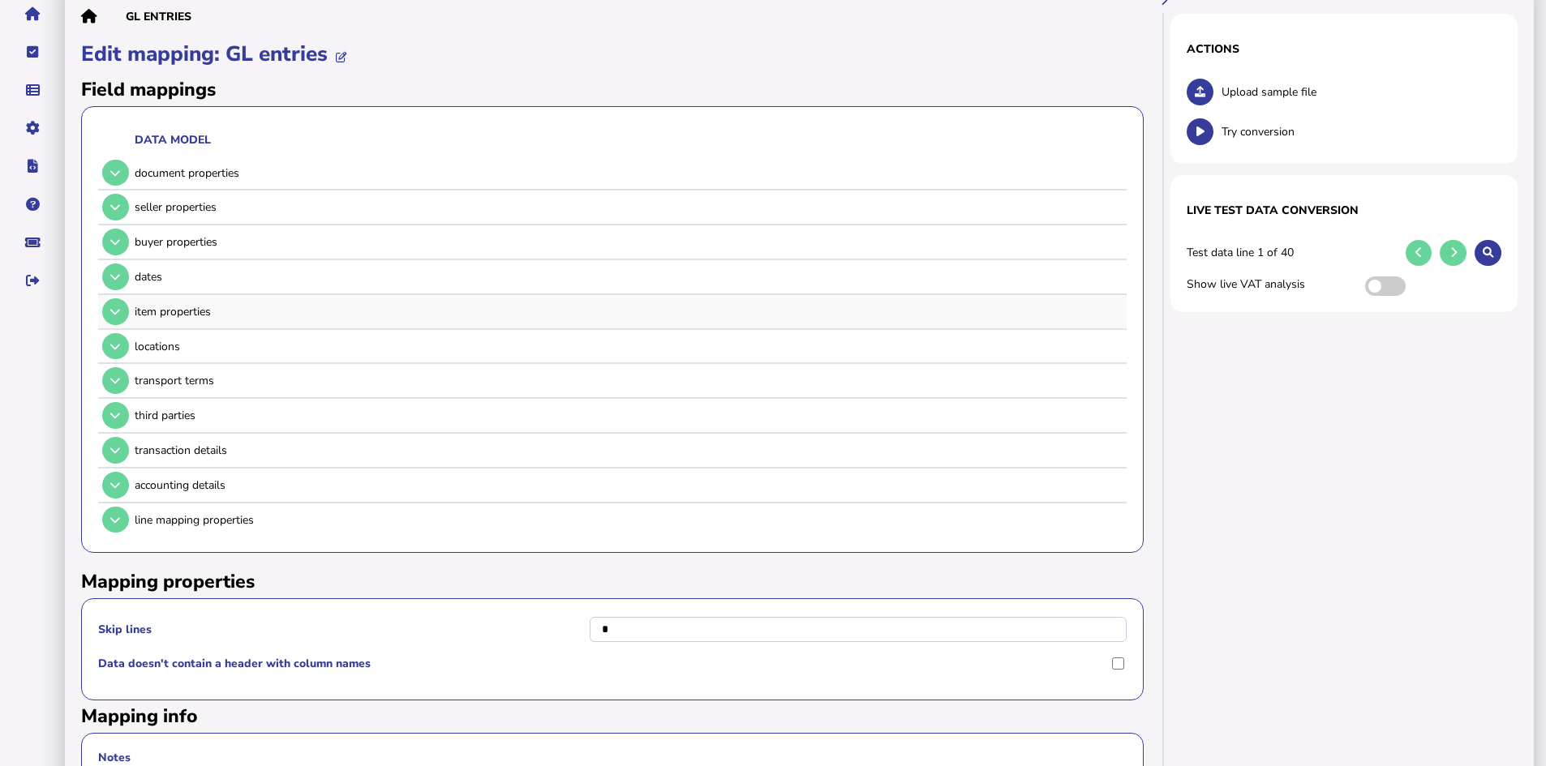
scroll to position [81, 0]
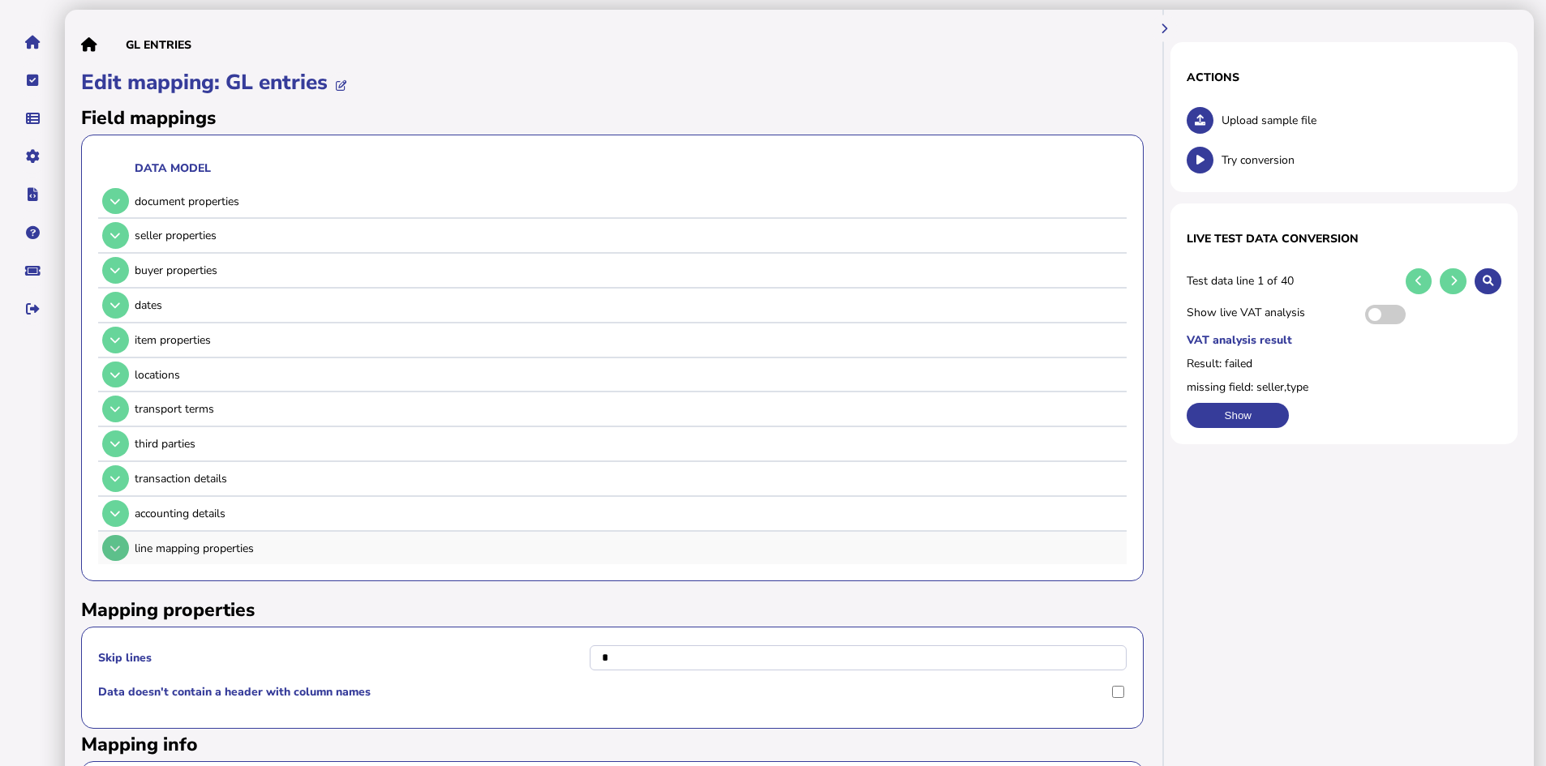
click at [116, 547] on icon at bounding box center [115, 548] width 10 height 11
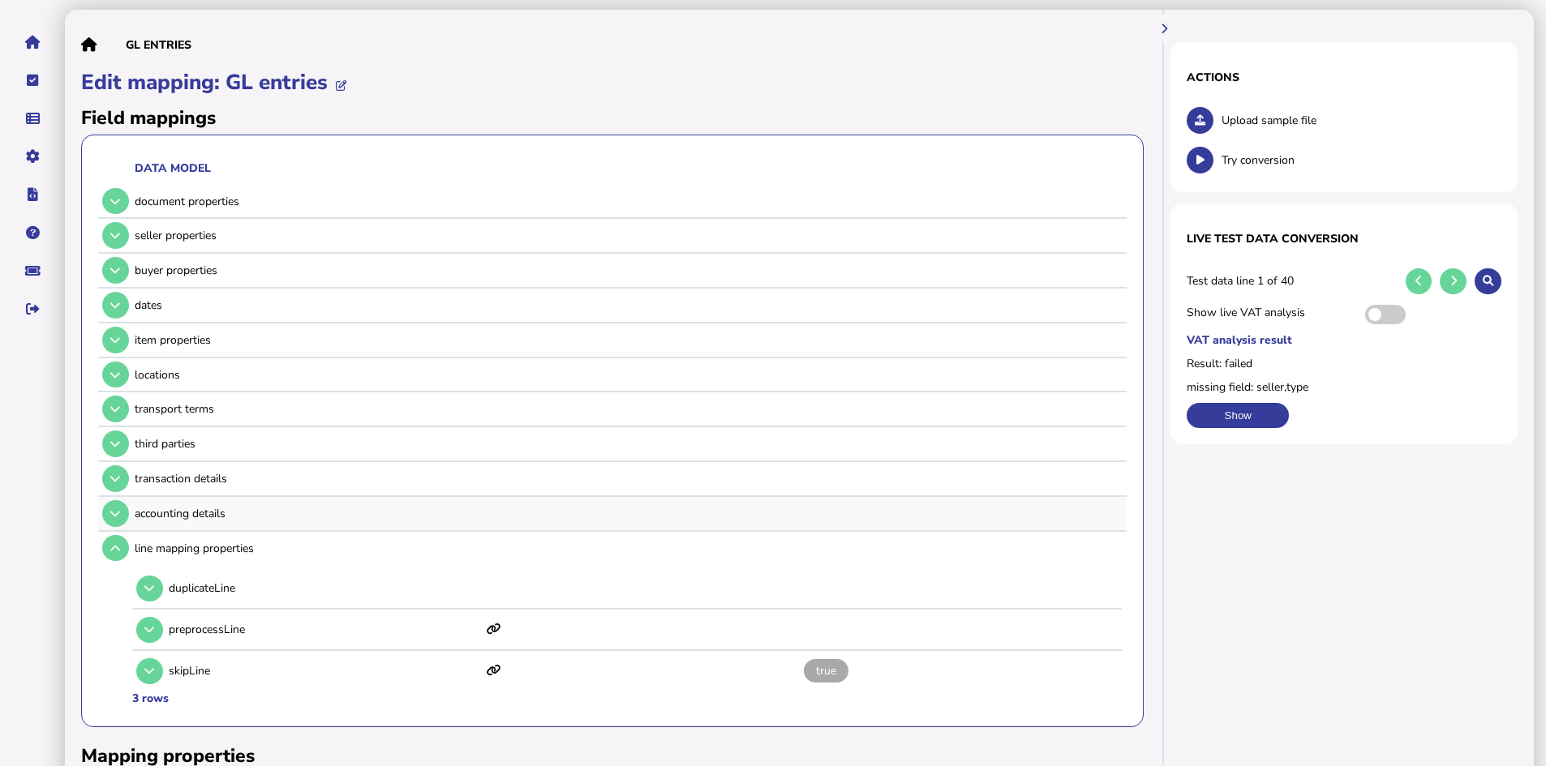
scroll to position [162, 0]
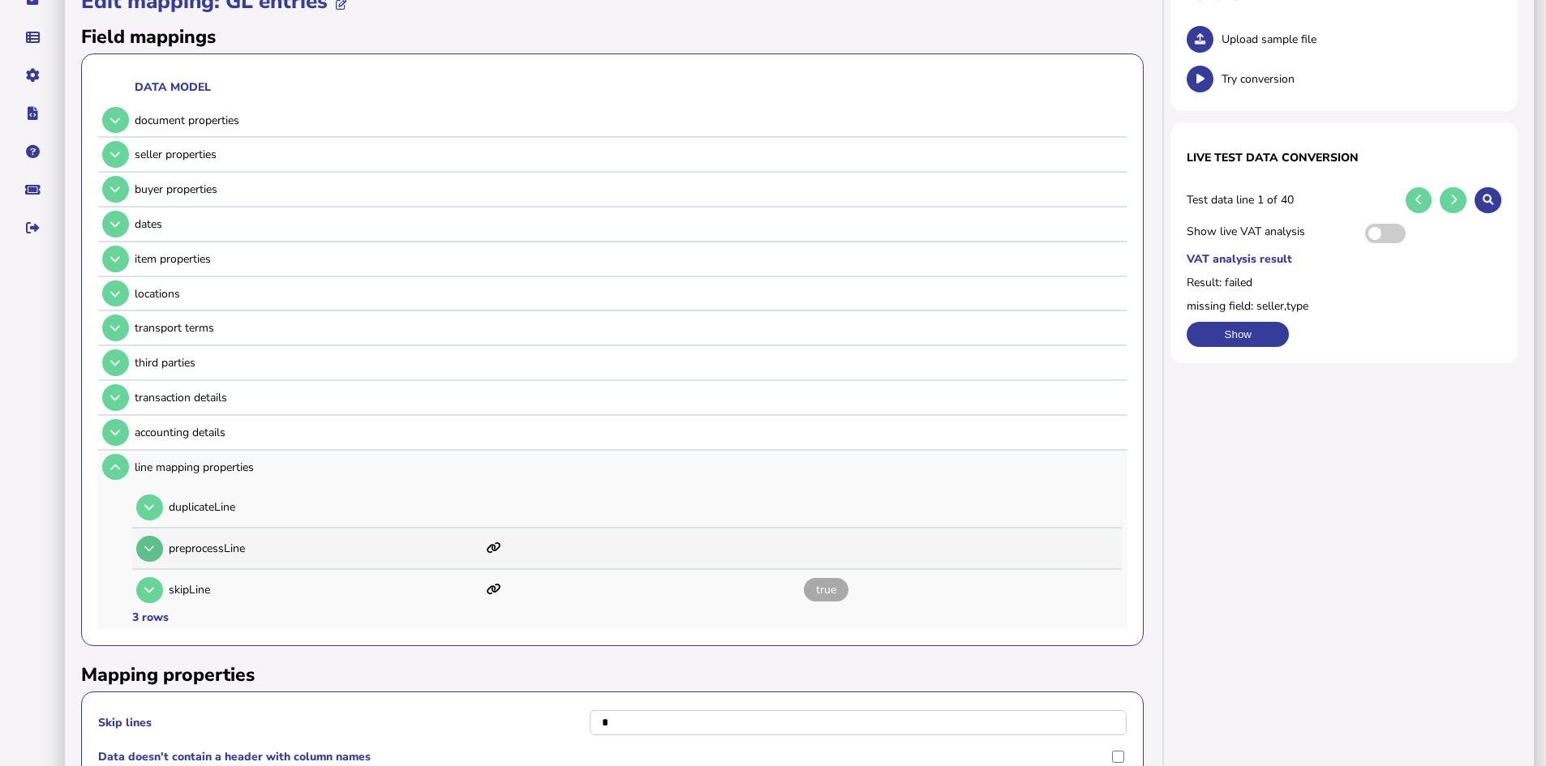
click at [155, 543] on button at bounding box center [149, 549] width 27 height 27
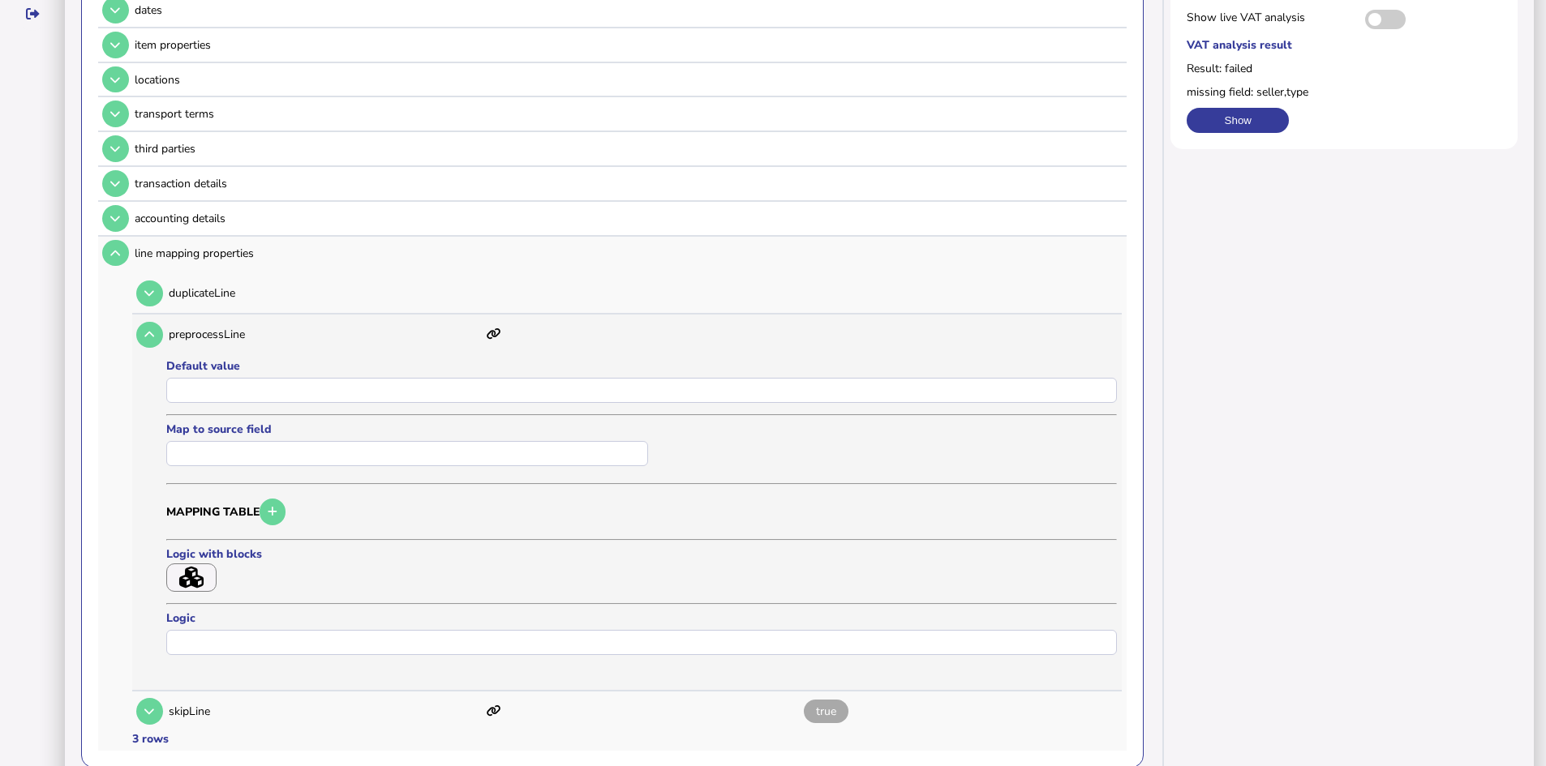
scroll to position [0, 0]
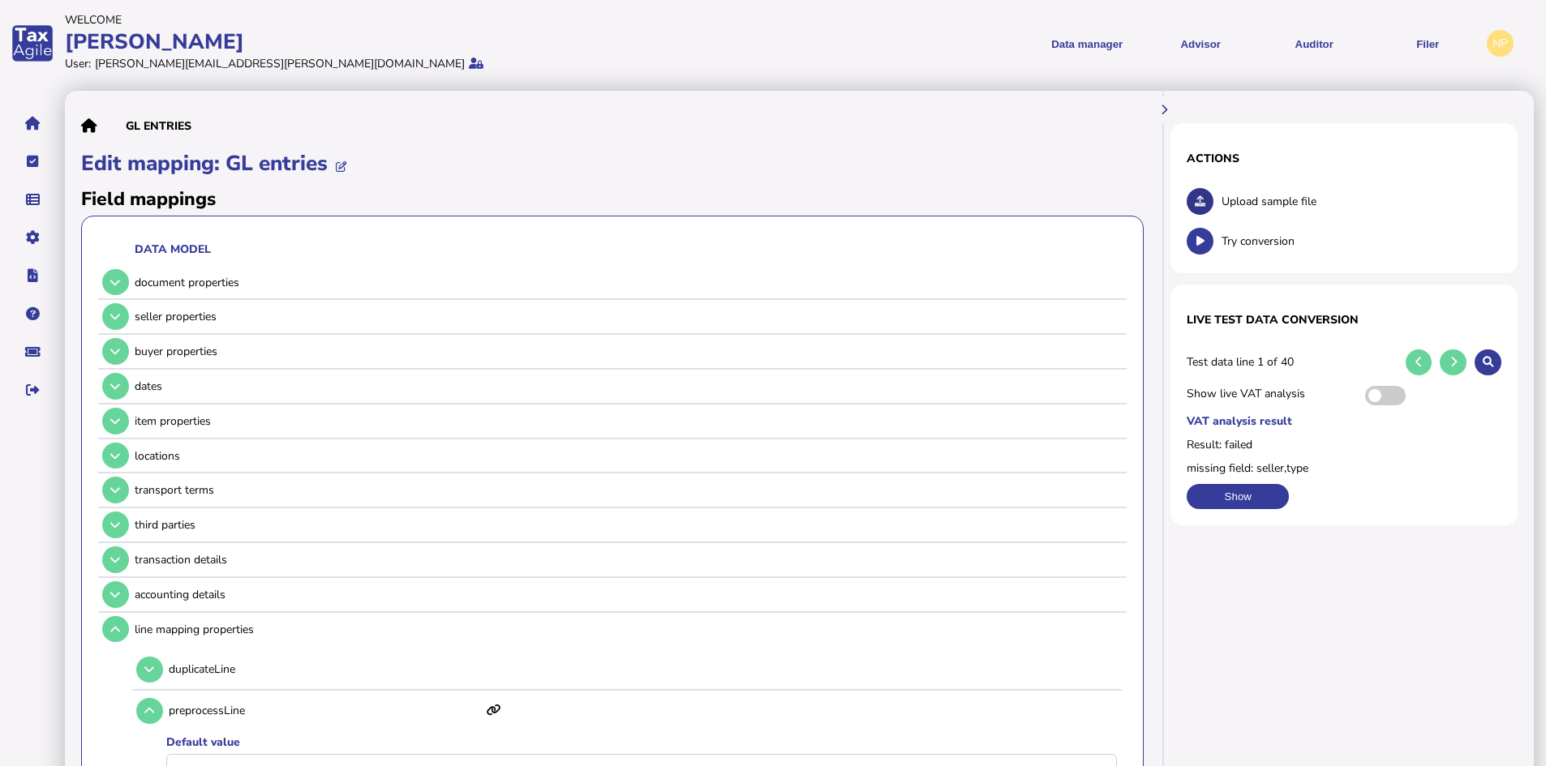
click at [1200, 200] on icon at bounding box center [1199, 201] width 11 height 11
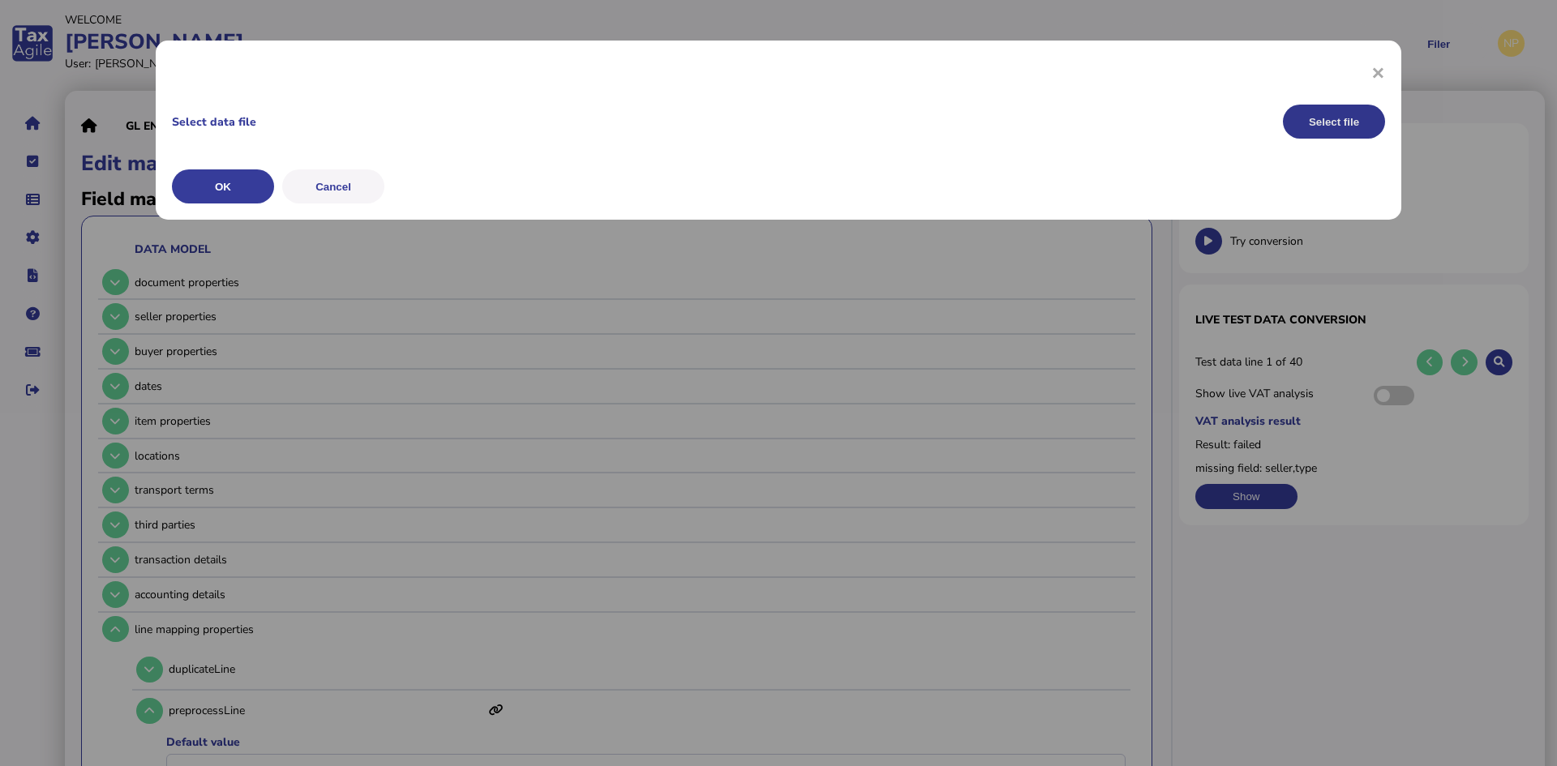
click at [1312, 118] on button "Select file" at bounding box center [1334, 122] width 102 height 34
click at [217, 189] on button "OK" at bounding box center [223, 186] width 102 height 34
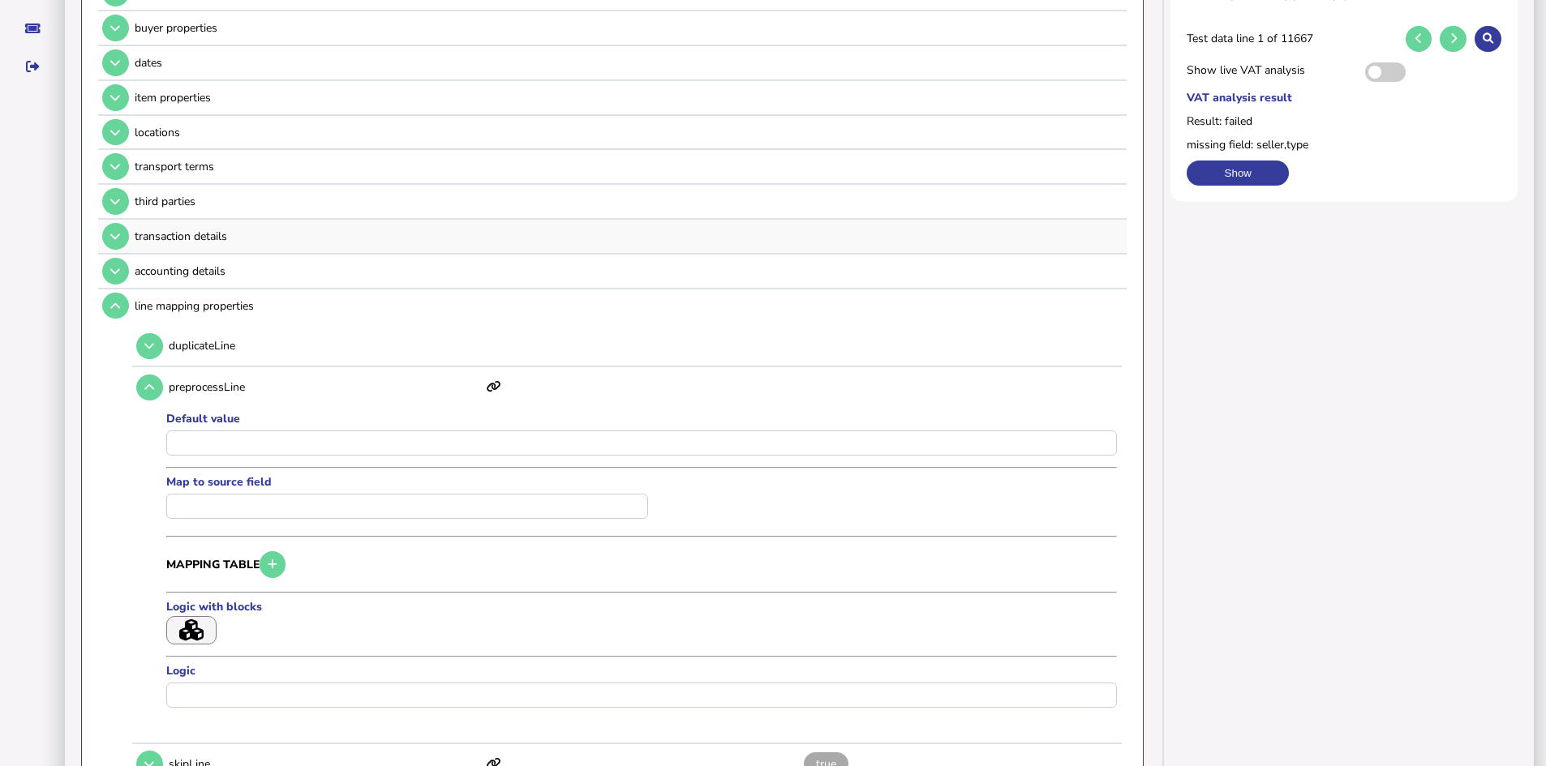
scroll to position [324, 0]
click at [107, 301] on button at bounding box center [115, 305] width 27 height 27
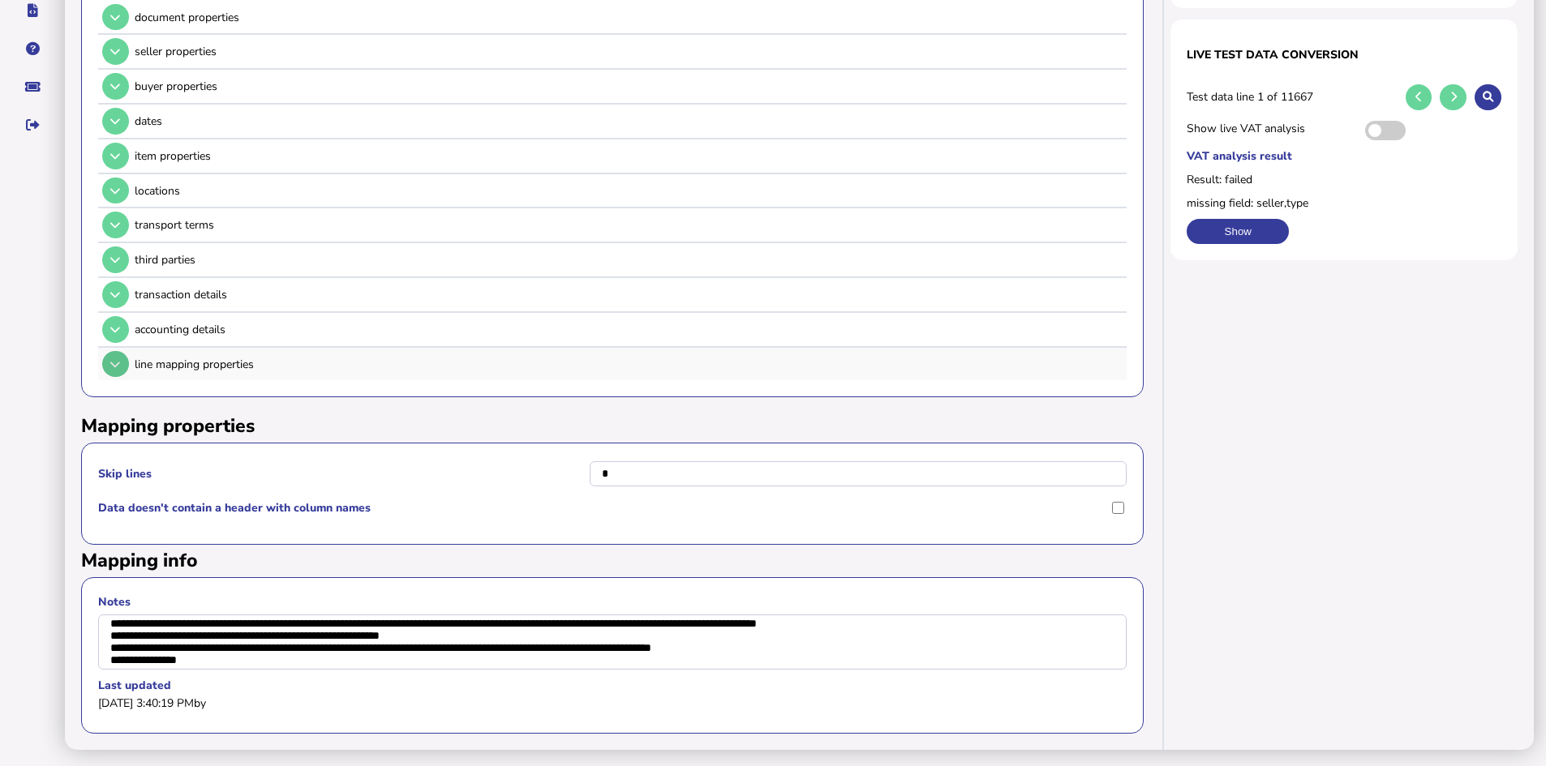
click at [114, 359] on icon at bounding box center [115, 364] width 10 height 11
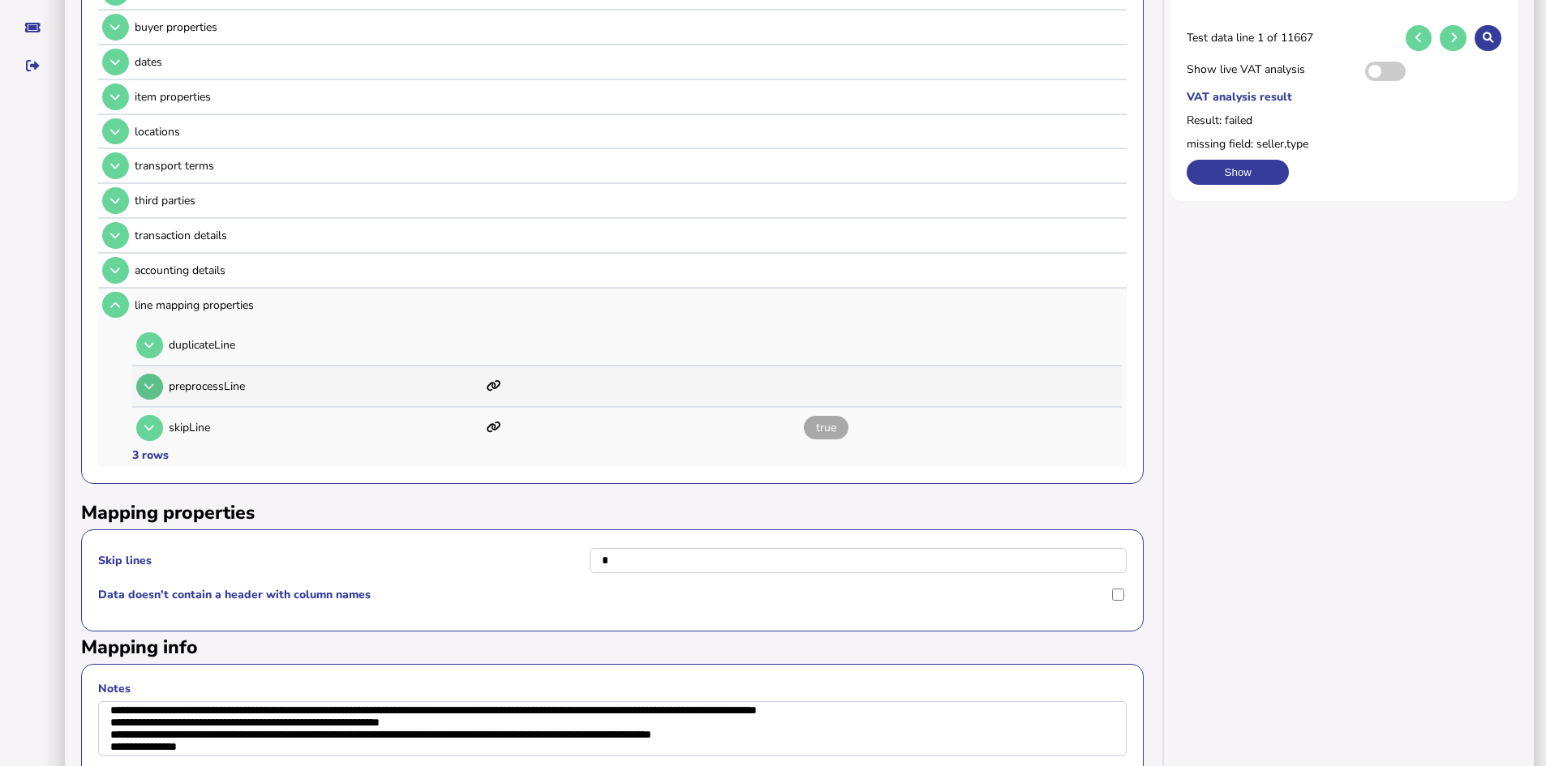
click at [148, 386] on icon at bounding box center [149, 386] width 10 height 11
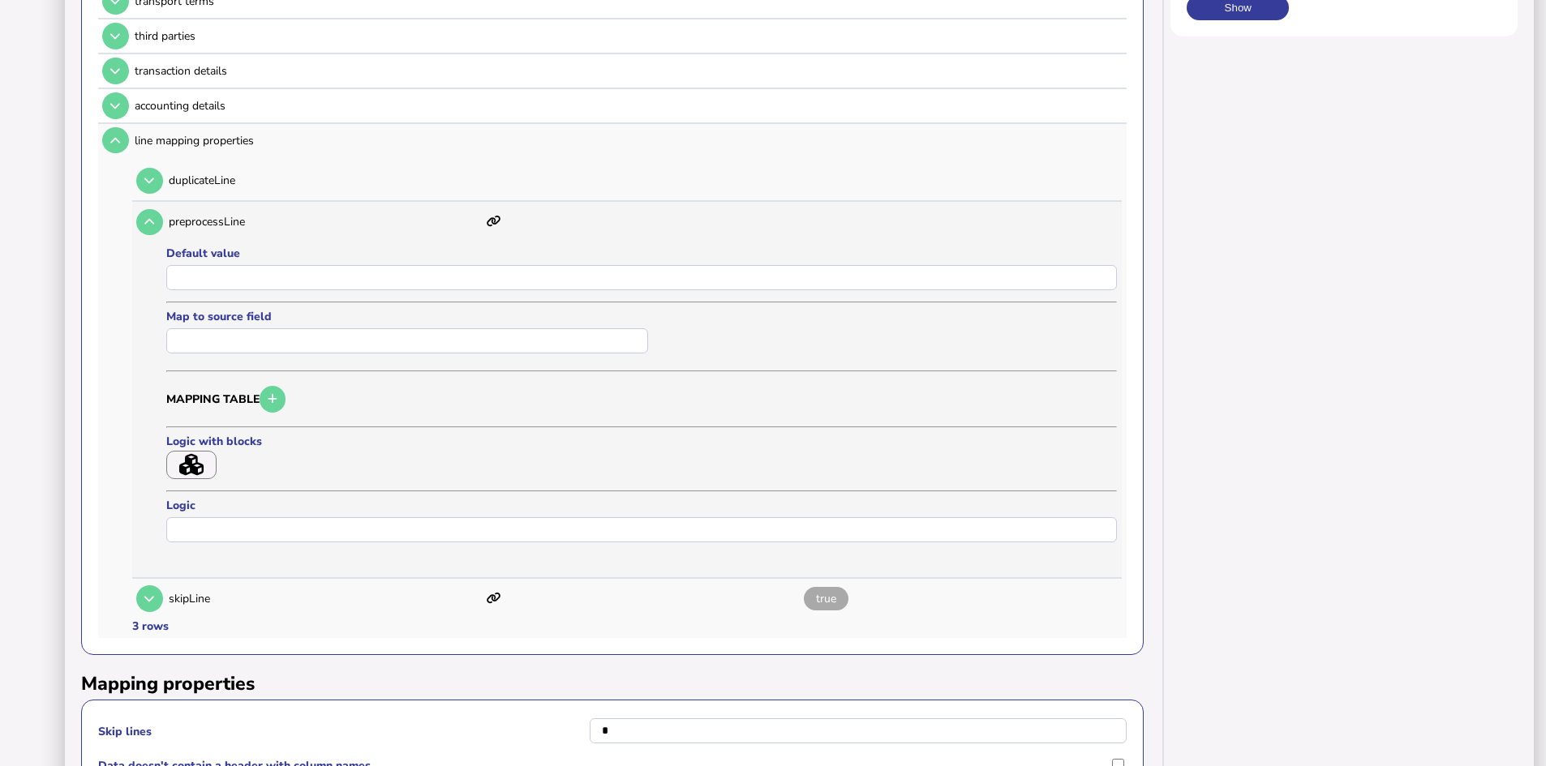
scroll to position [568, 0]
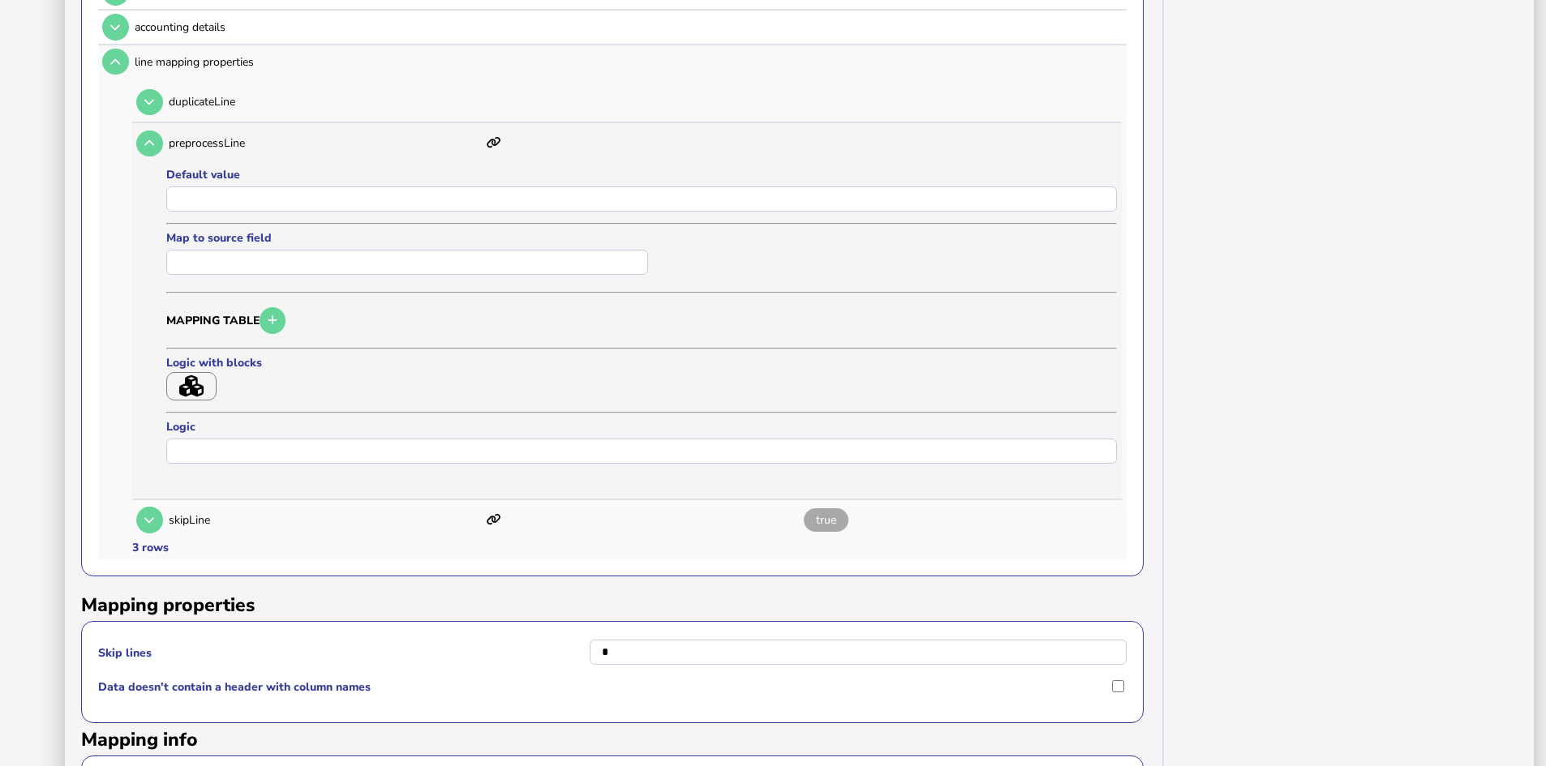
click at [191, 380] on icon "button" at bounding box center [191, 386] width 24 height 22
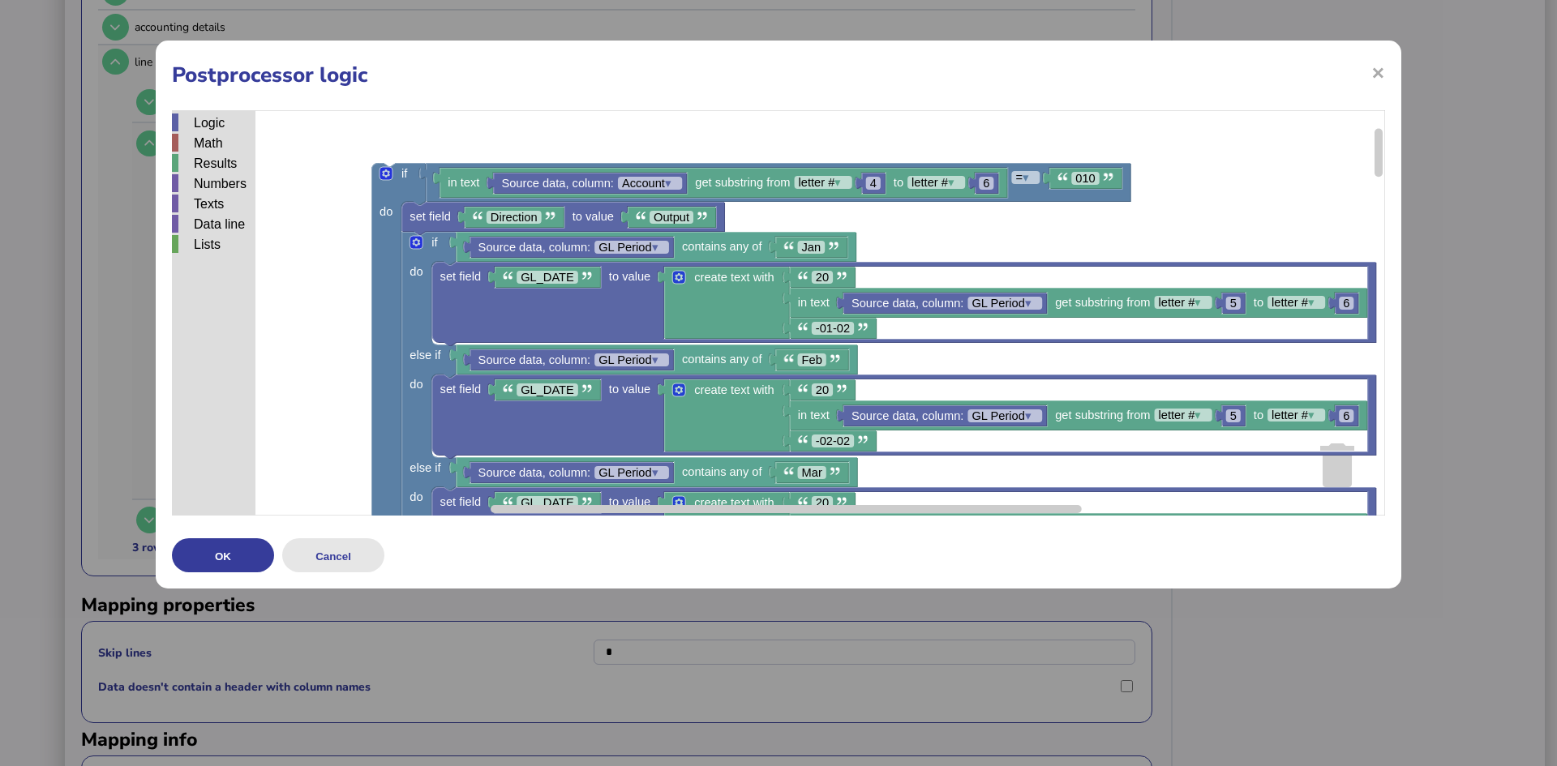
click at [352, 553] on button "Cancel" at bounding box center [333, 555] width 102 height 34
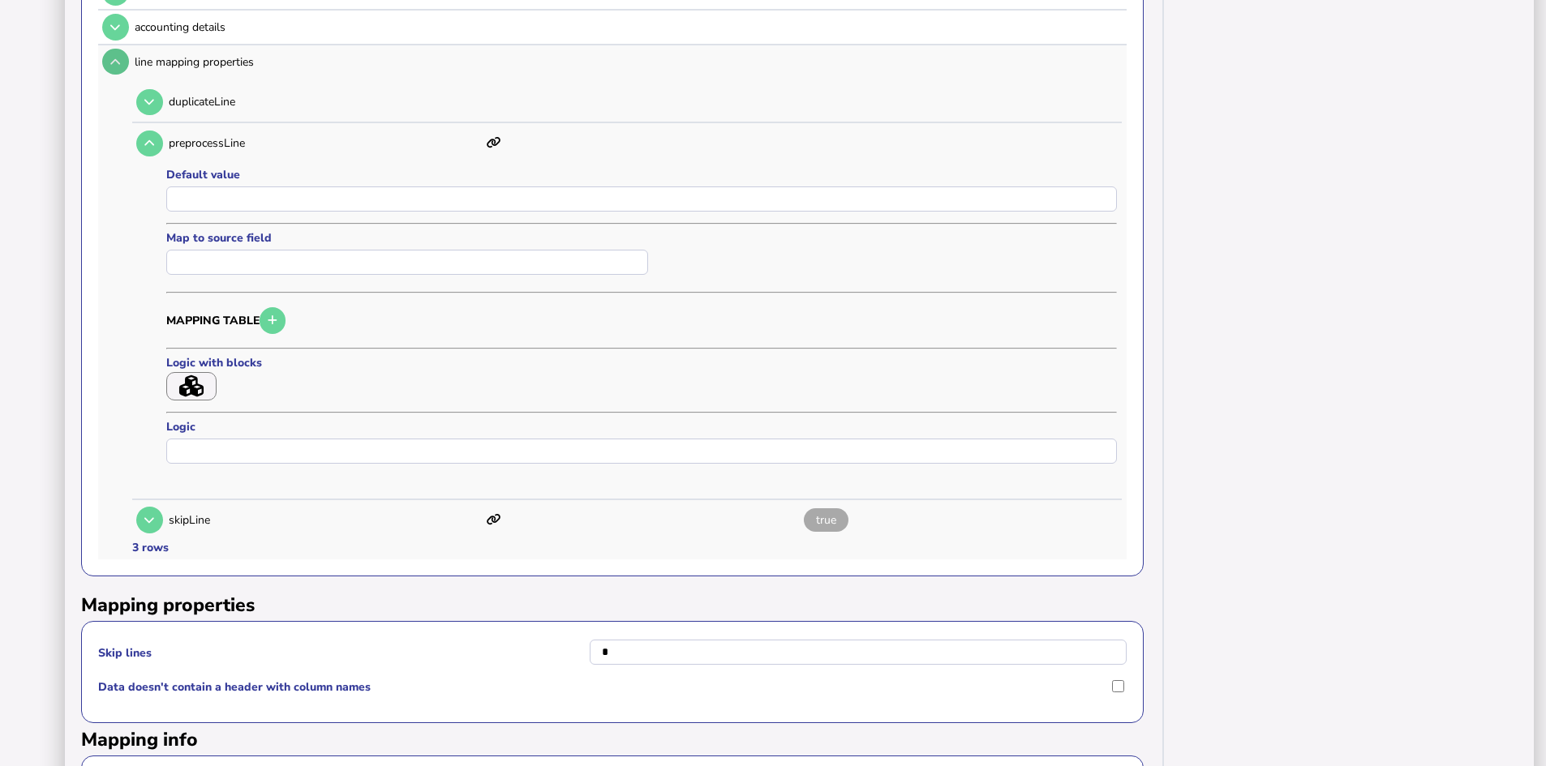
click at [118, 64] on icon at bounding box center [115, 62] width 10 height 11
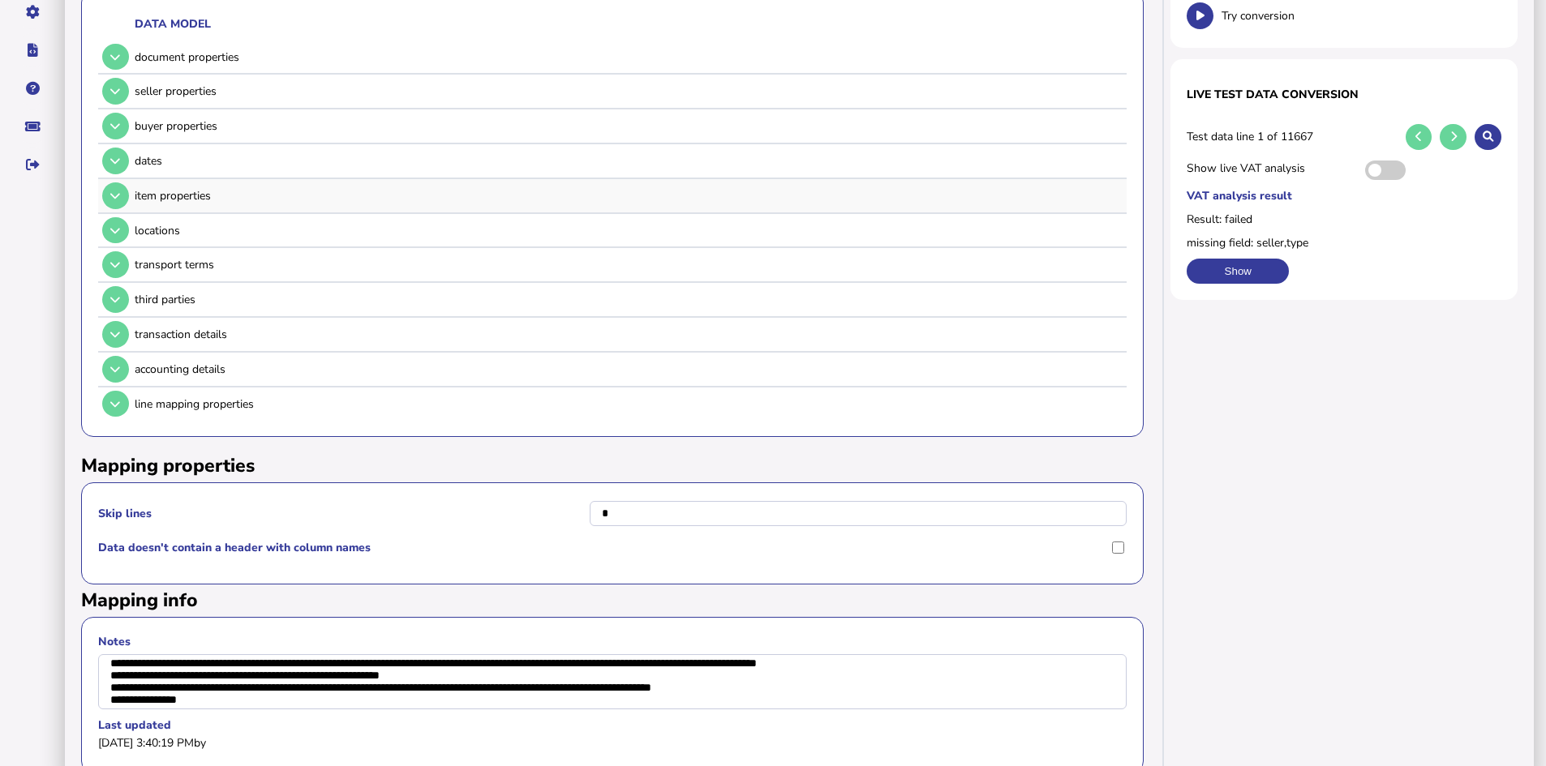
scroll to position [197, 0]
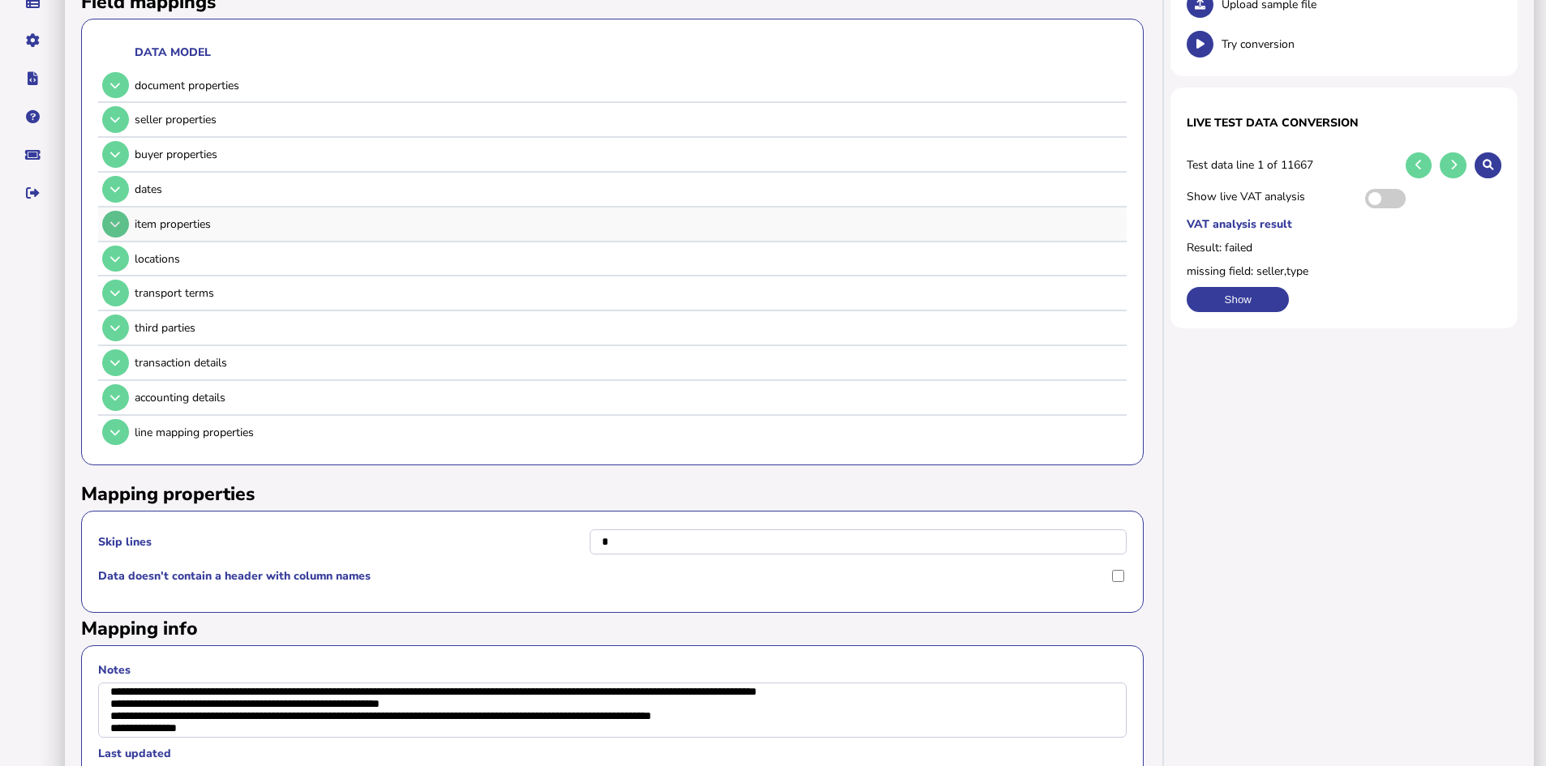
click at [114, 221] on icon at bounding box center [115, 224] width 10 height 11
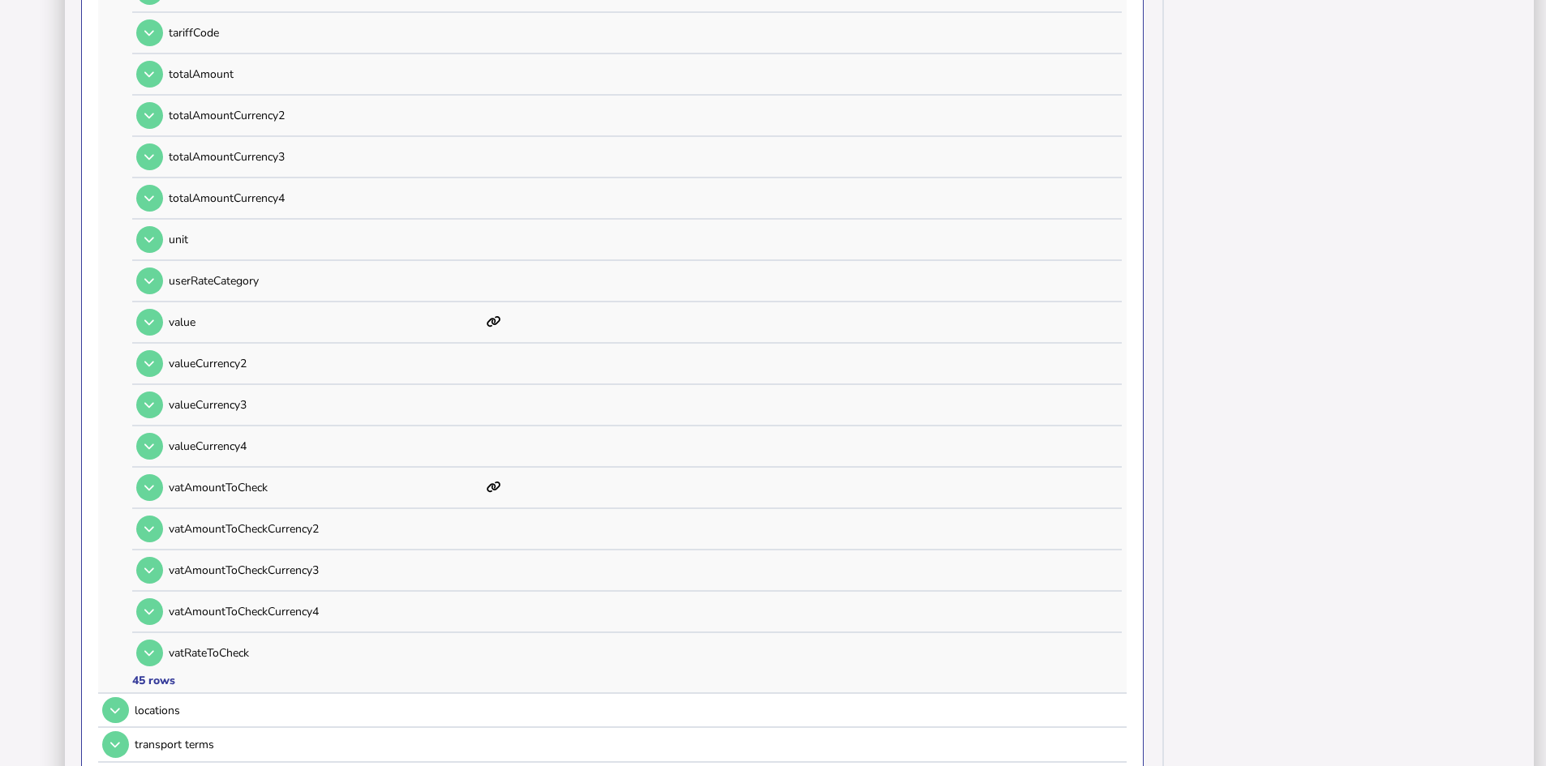
scroll to position [1738, 0]
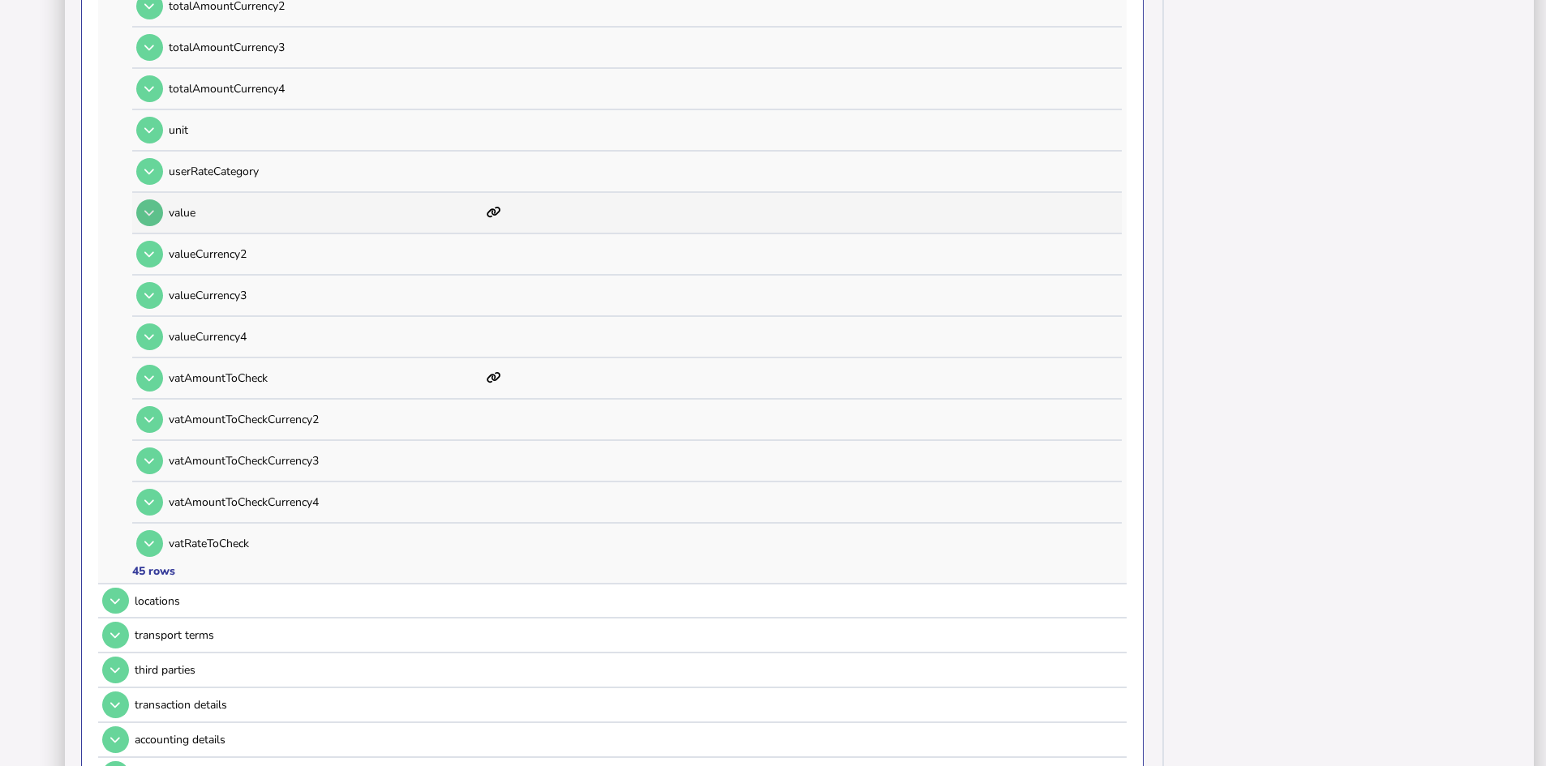
click at [151, 217] on icon at bounding box center [149, 213] width 10 height 11
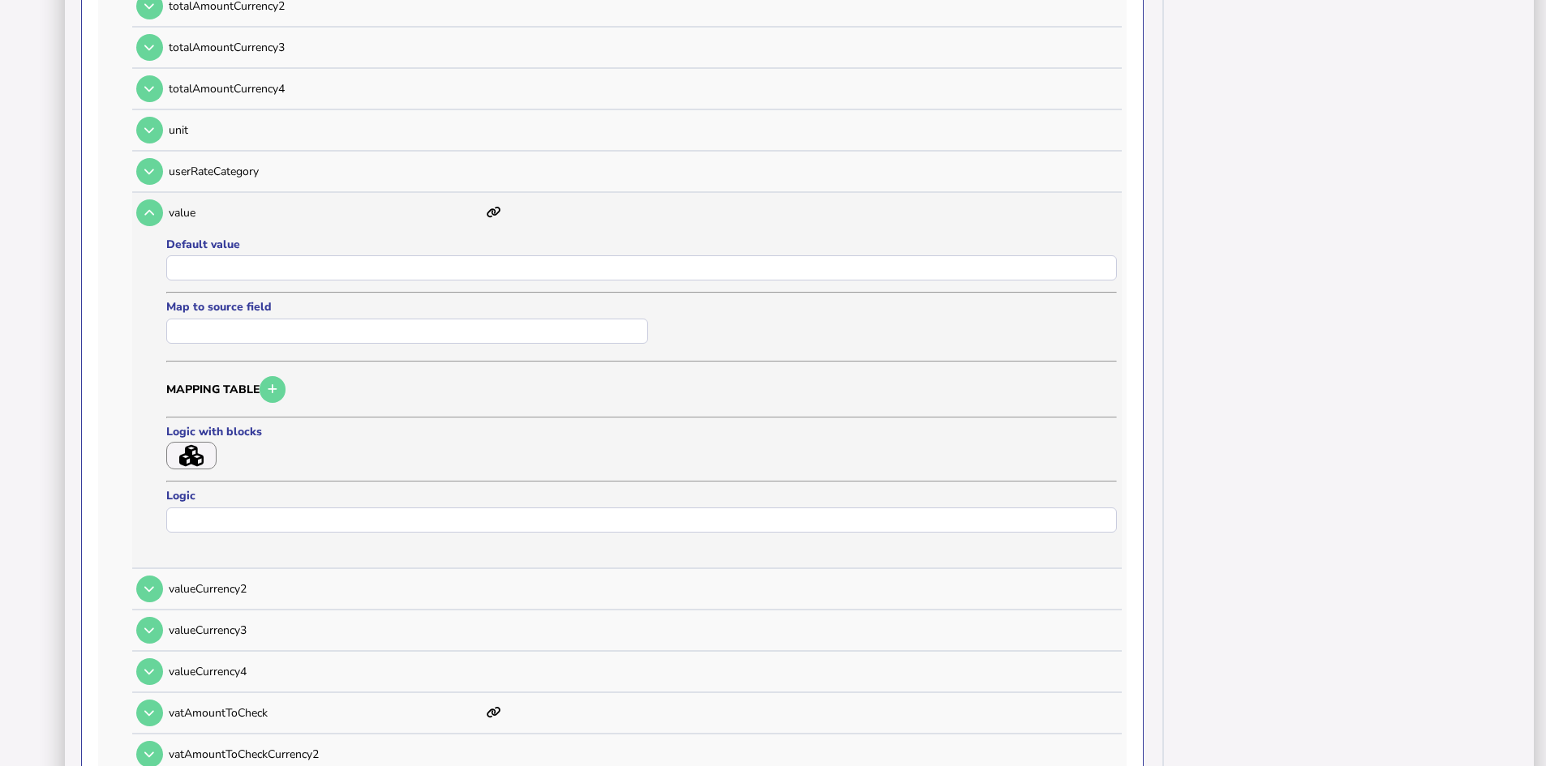
click at [187, 459] on icon "button" at bounding box center [191, 456] width 24 height 22
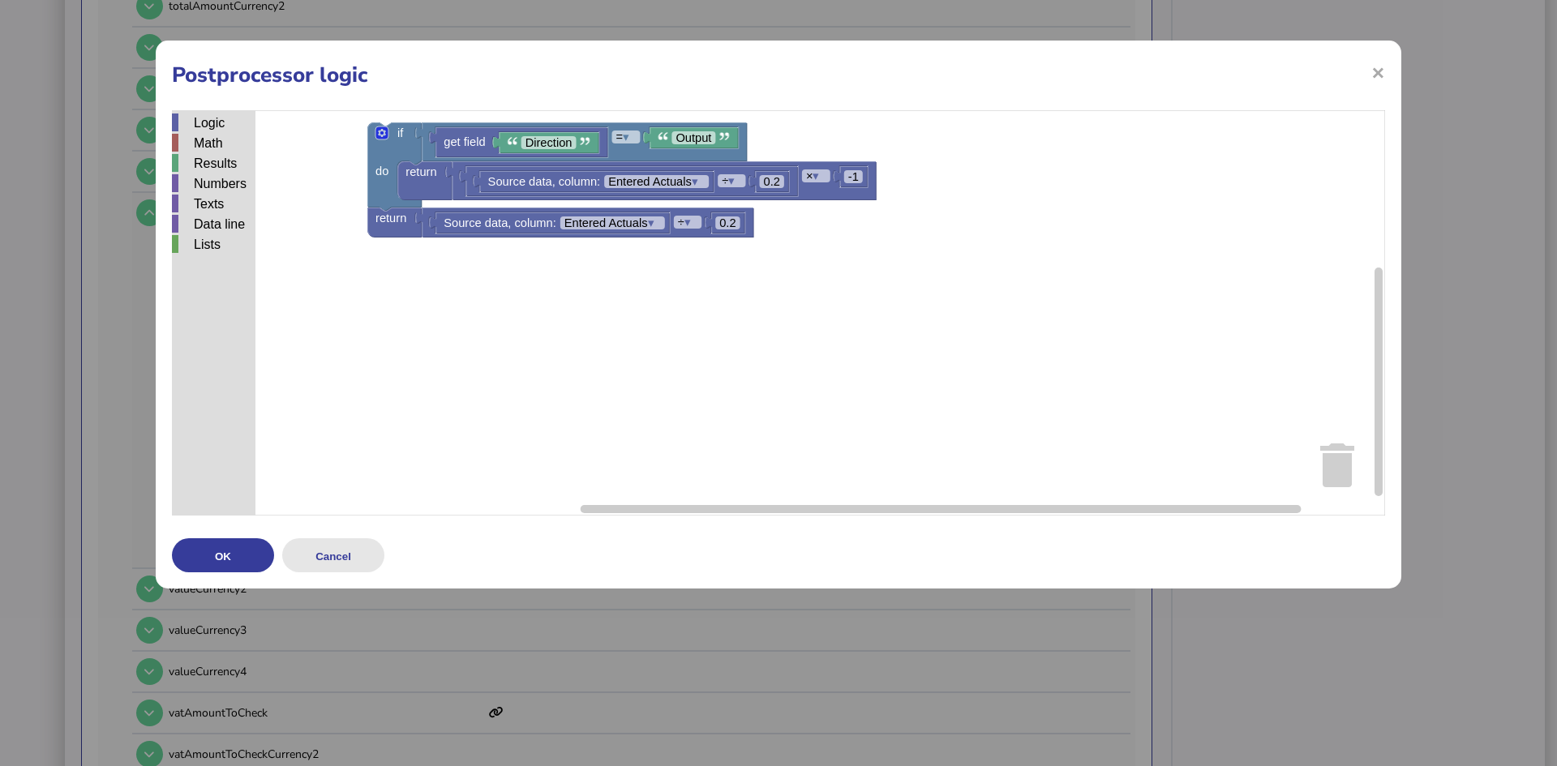
click at [345, 560] on button "Cancel" at bounding box center [333, 555] width 102 height 34
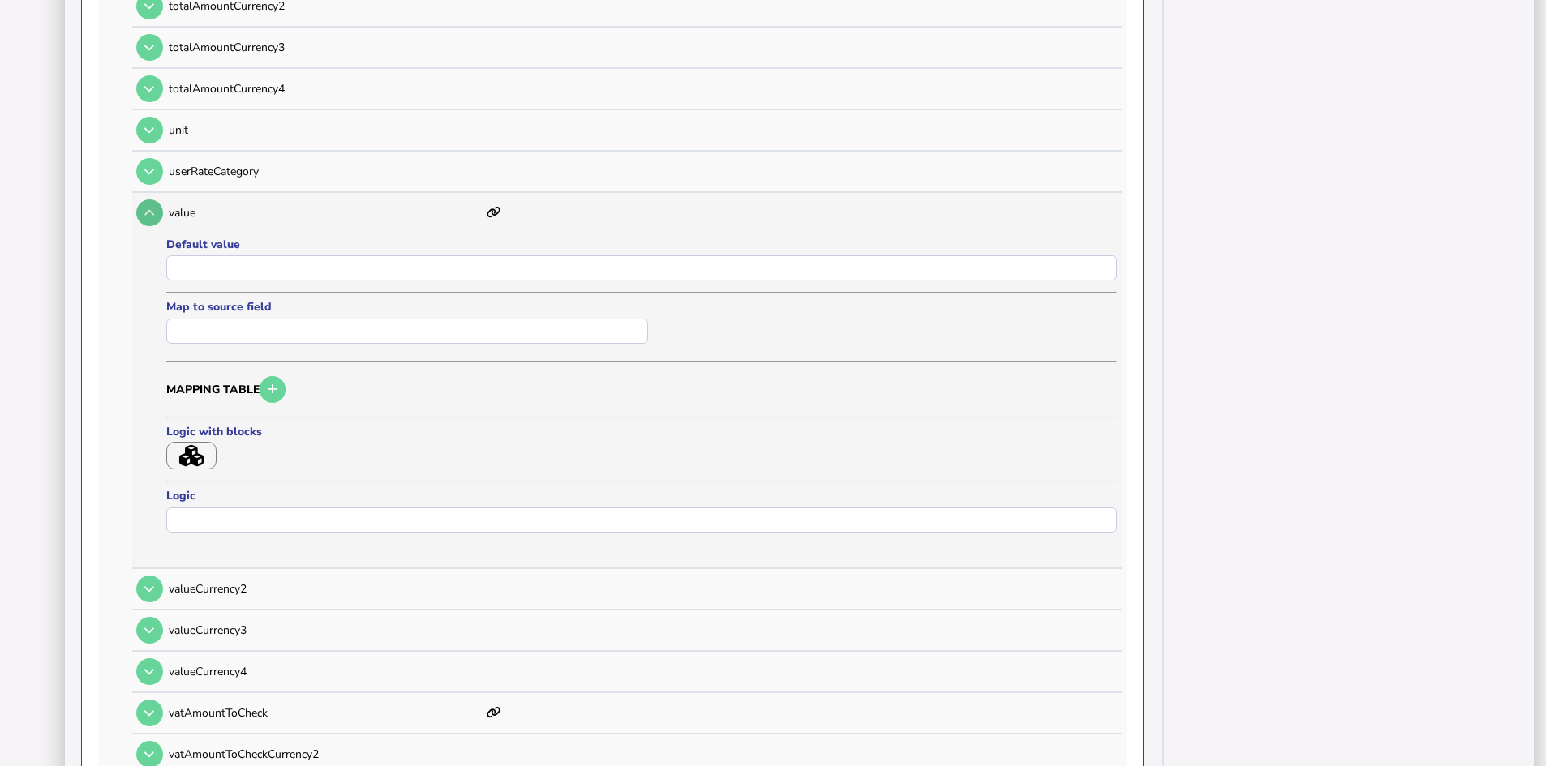
click at [142, 205] on button at bounding box center [149, 212] width 27 height 27
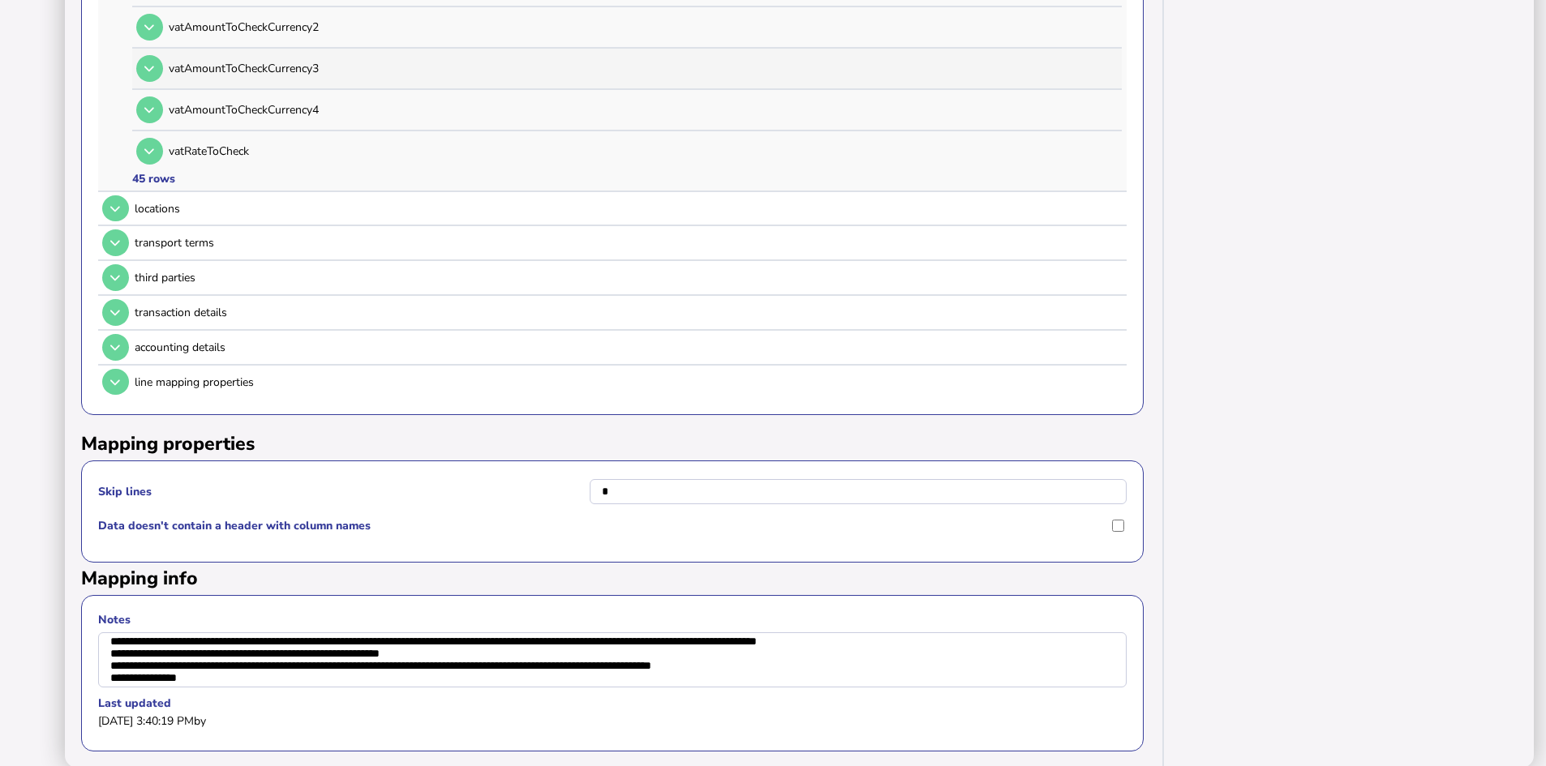
scroll to position [2143, 0]
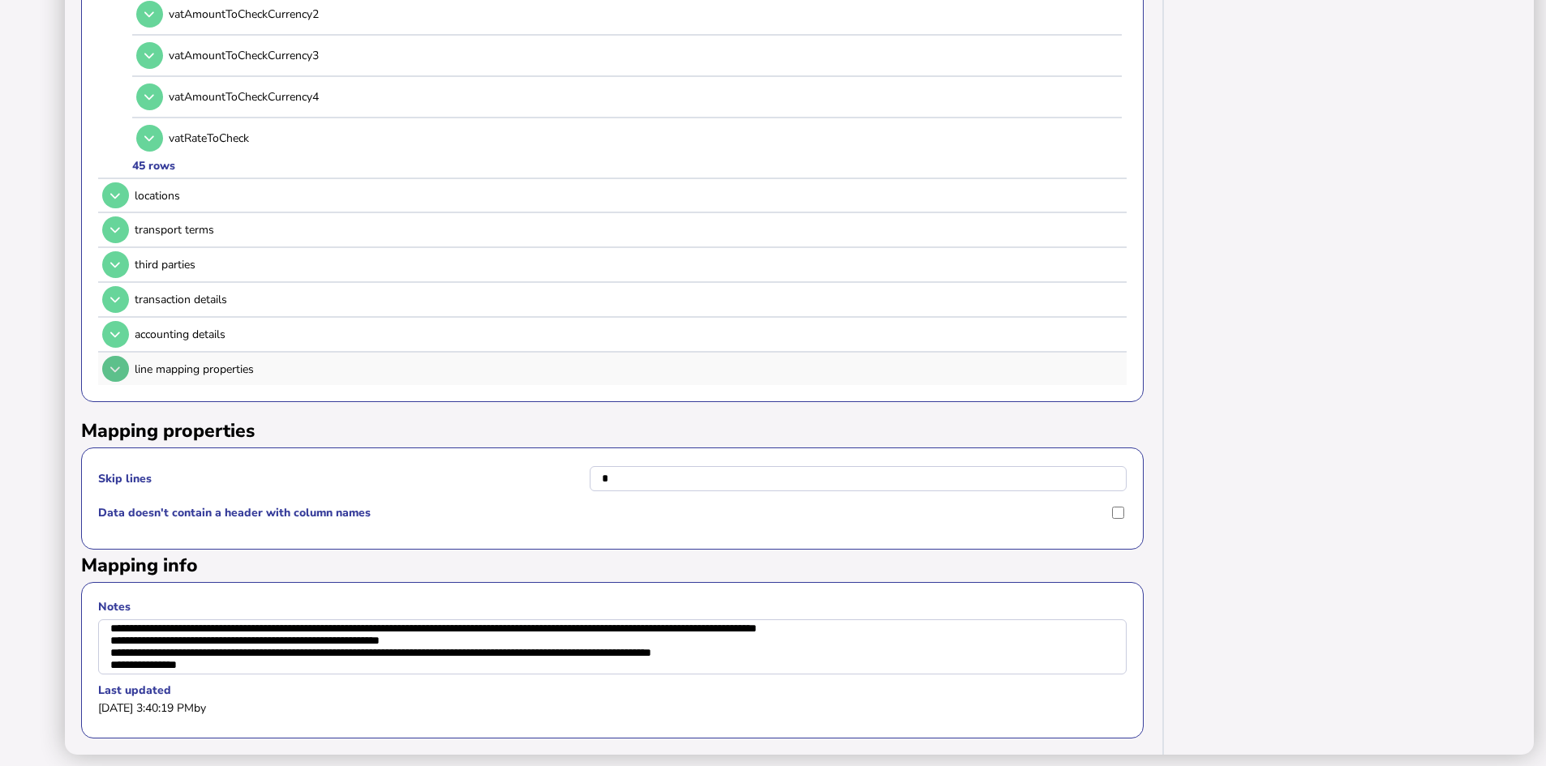
click at [115, 368] on icon at bounding box center [115, 369] width 10 height 11
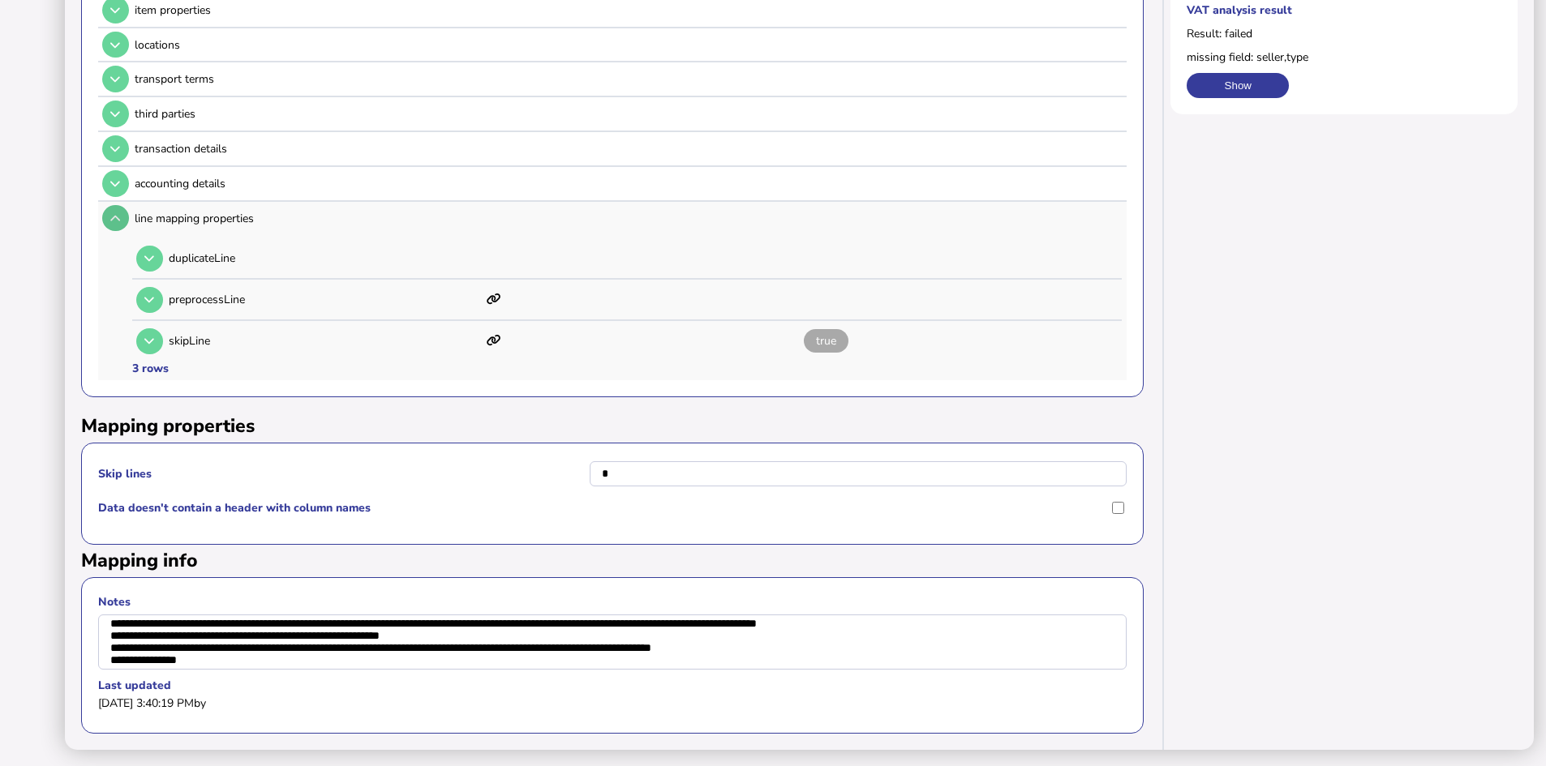
scroll to position [424, 0]
click at [152, 336] on icon at bounding box center [149, 341] width 10 height 11
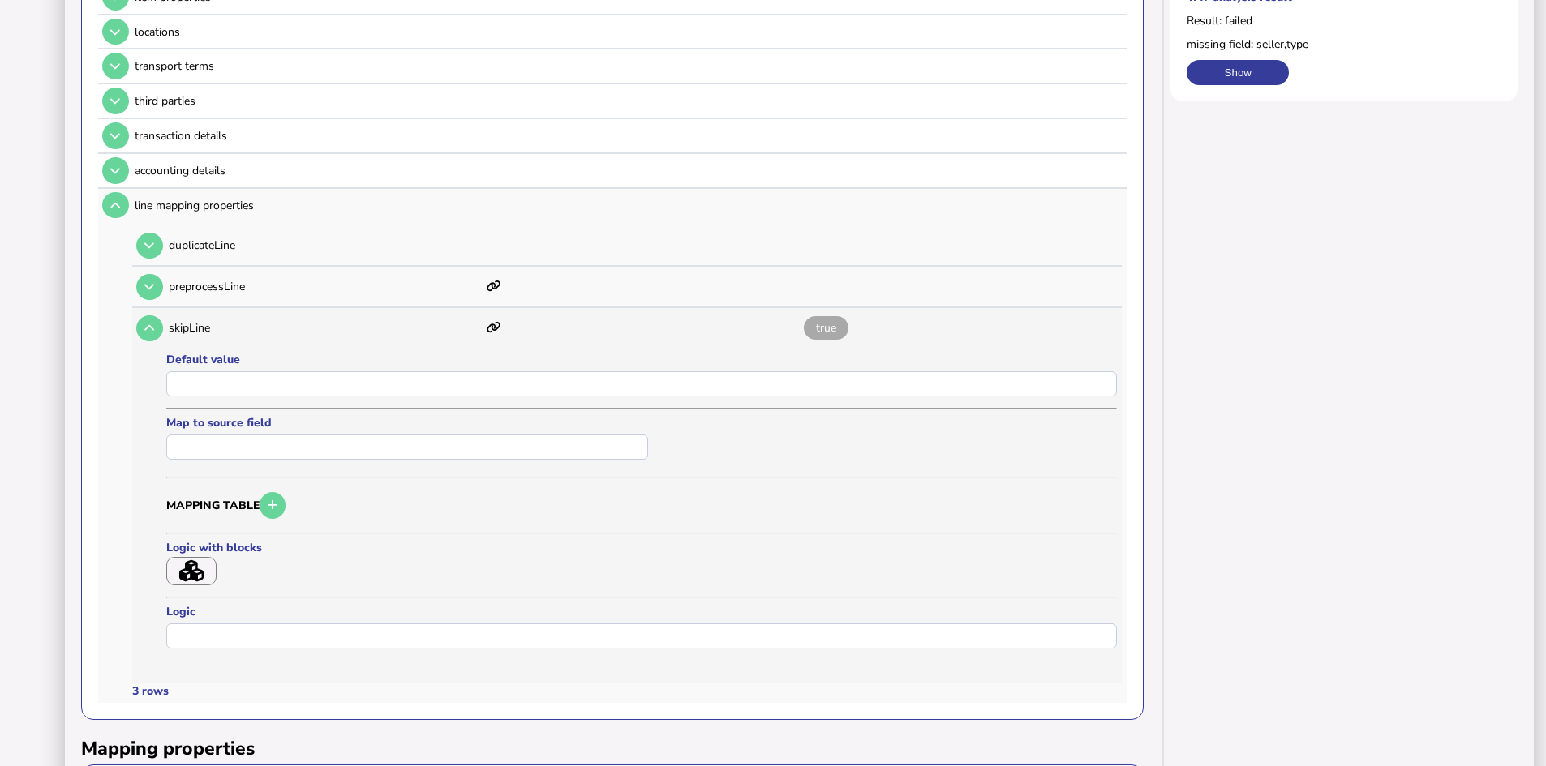
click at [192, 562] on icon "button" at bounding box center [191, 571] width 24 height 22
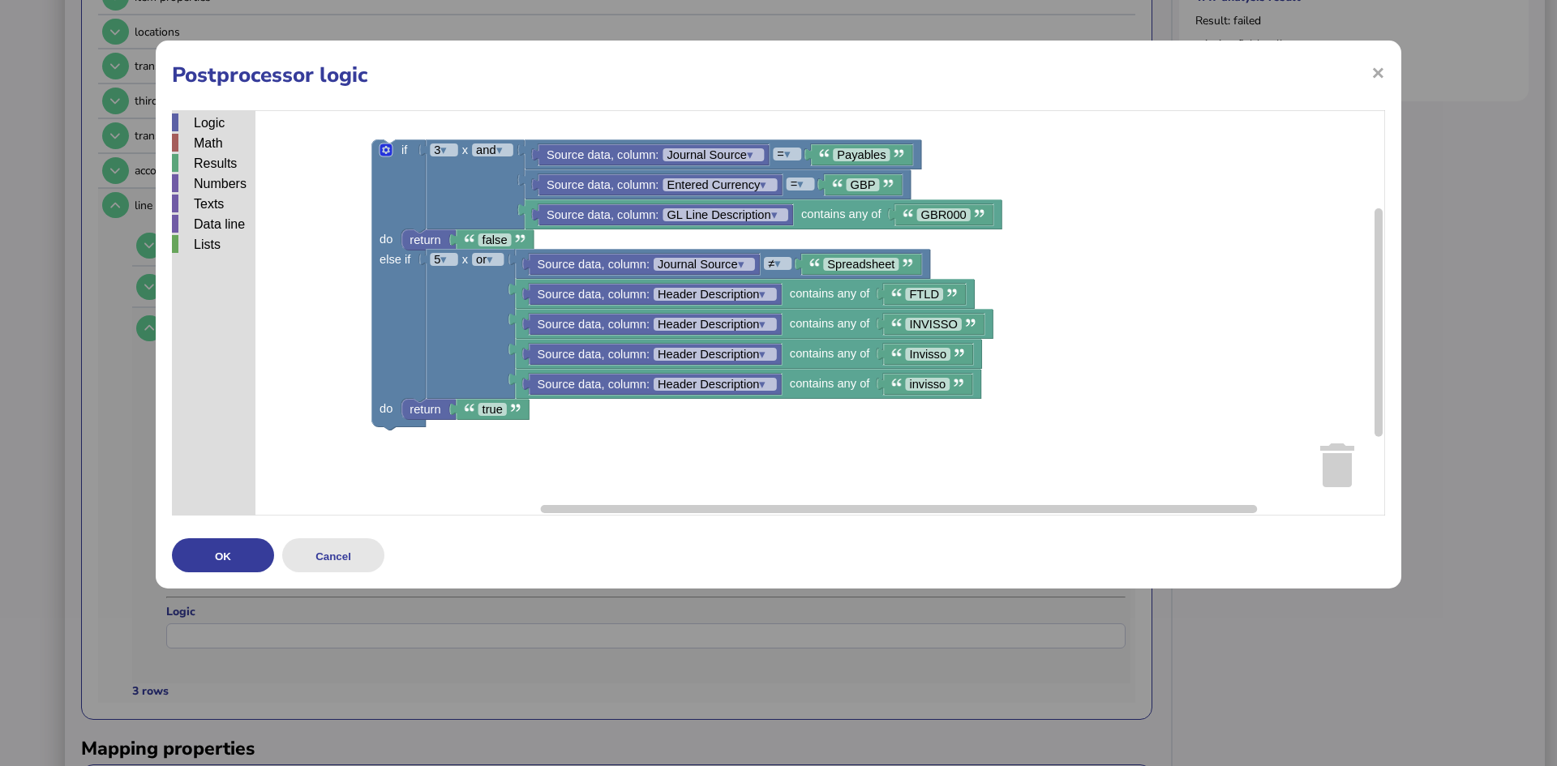
click at [338, 552] on button "Cancel" at bounding box center [333, 555] width 102 height 34
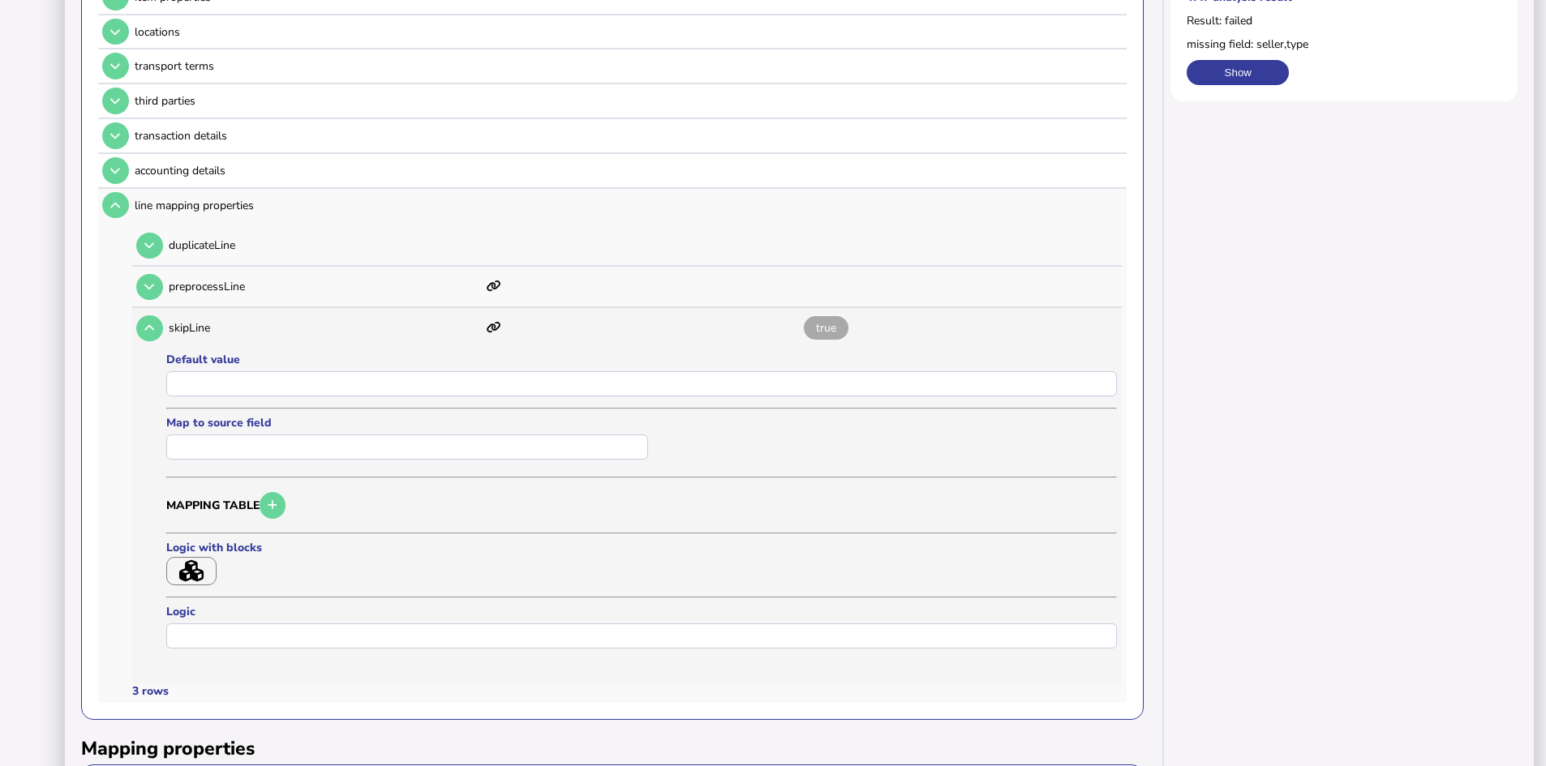
click at [194, 568] on icon "button" at bounding box center [191, 571] width 24 height 22
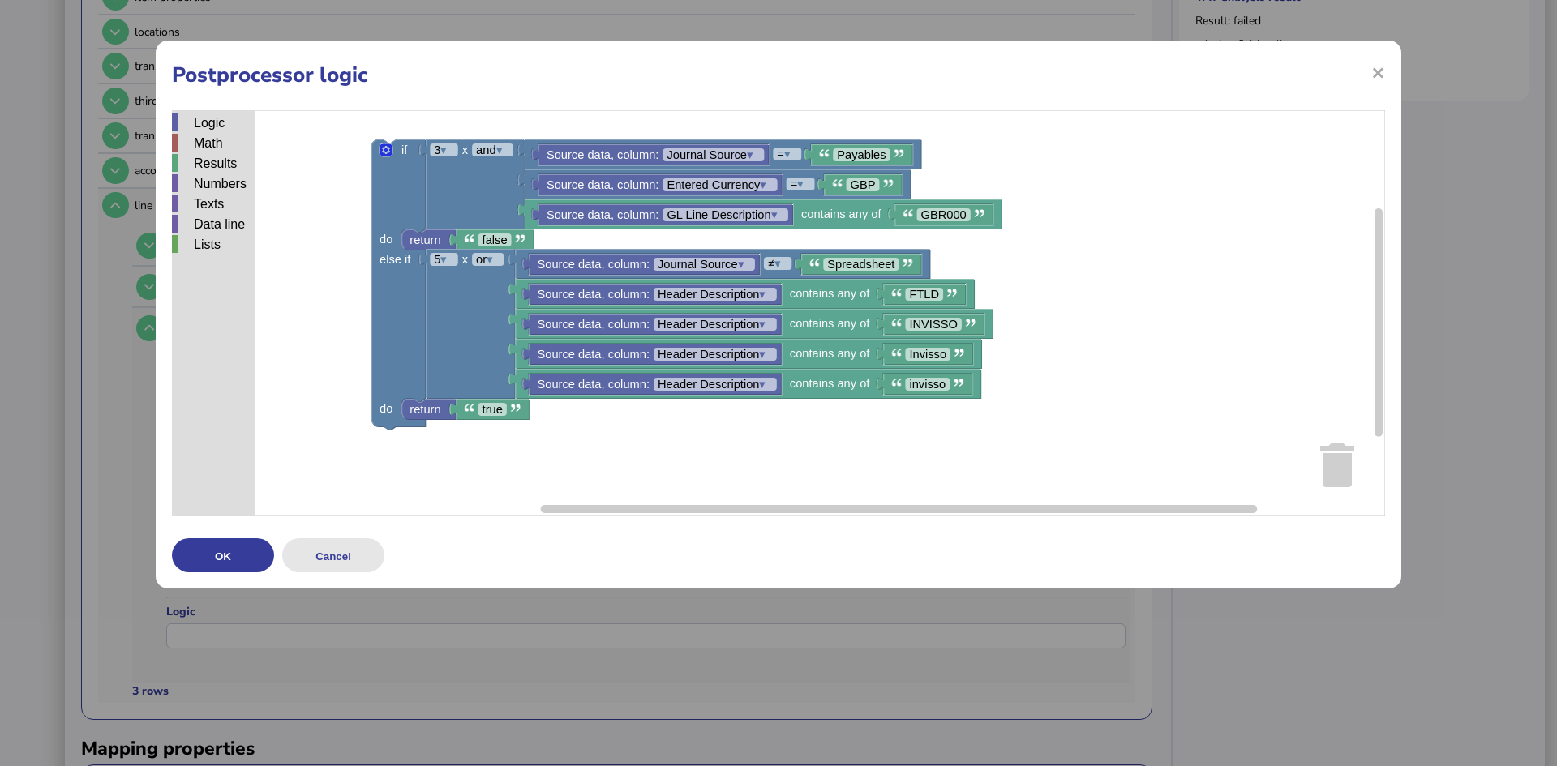
click at [338, 554] on button "Cancel" at bounding box center [333, 555] width 102 height 34
